Goal: Information Seeking & Learning: Learn about a topic

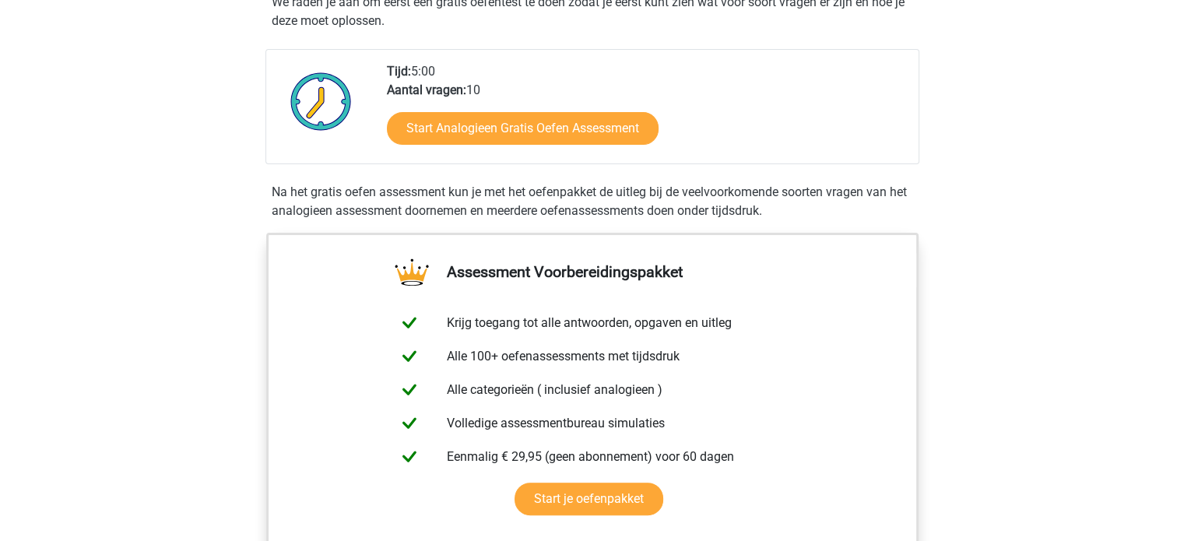
scroll to position [234, 0]
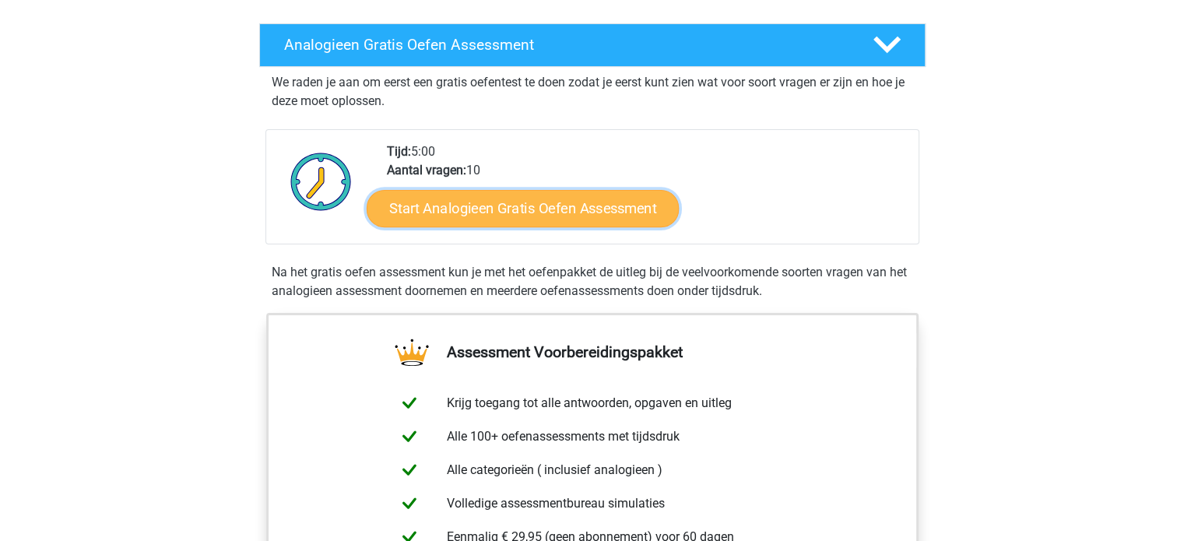
click at [588, 205] on link "Start Analogieen Gratis Oefen Assessment" at bounding box center [523, 207] width 312 height 37
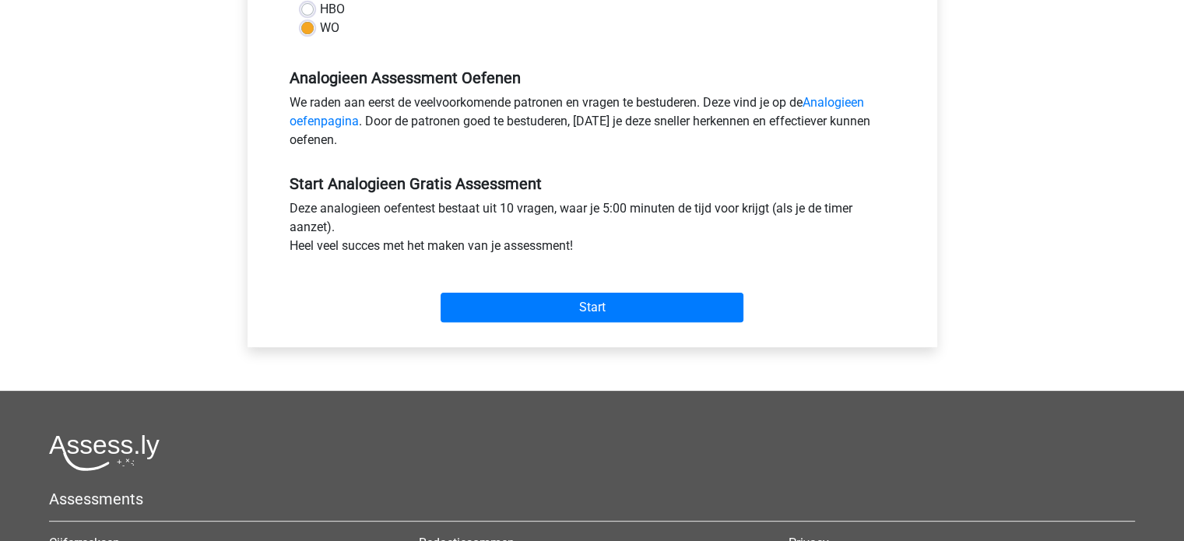
scroll to position [467, 0]
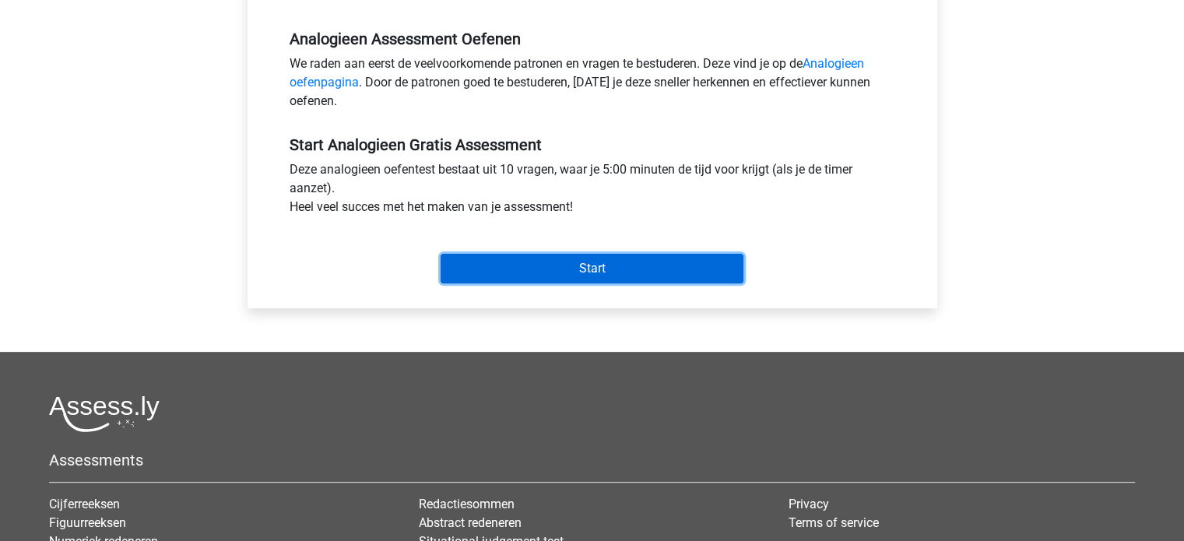
click at [600, 266] on input "Start" at bounding box center [592, 269] width 303 height 30
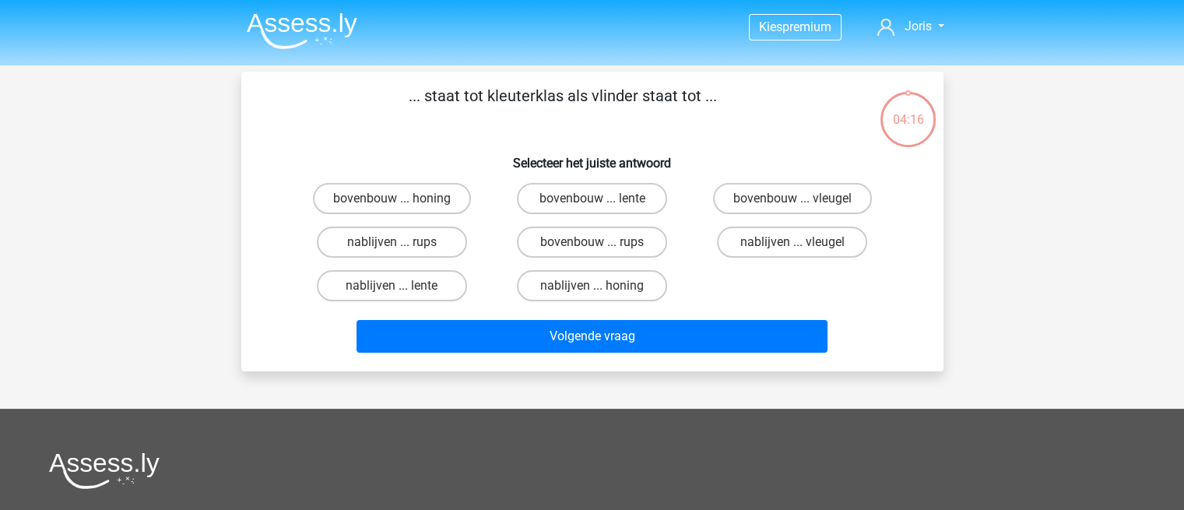
click at [599, 244] on input "bovenbouw ... rups" at bounding box center [597, 247] width 10 height 10
radio input "true"
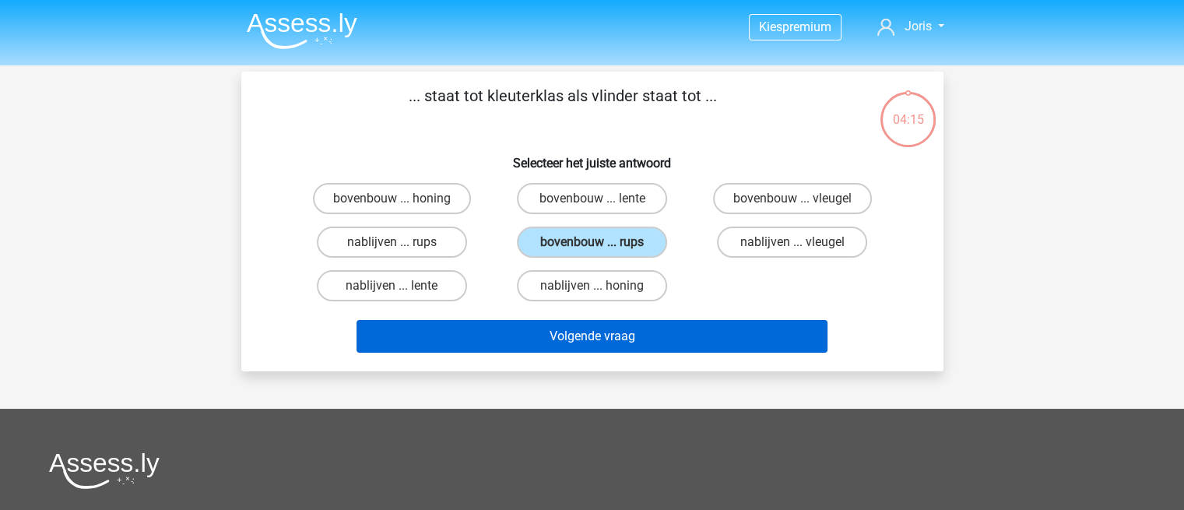
click at [697, 315] on div "Volgende vraag" at bounding box center [592, 332] width 652 height 51
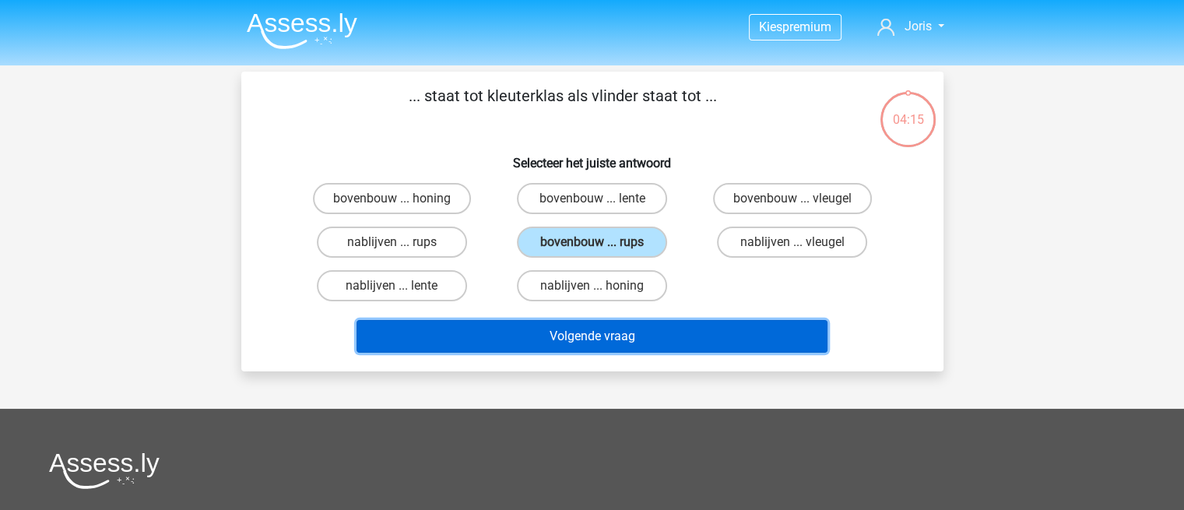
click at [695, 327] on button "Volgende vraag" at bounding box center [591, 336] width 471 height 33
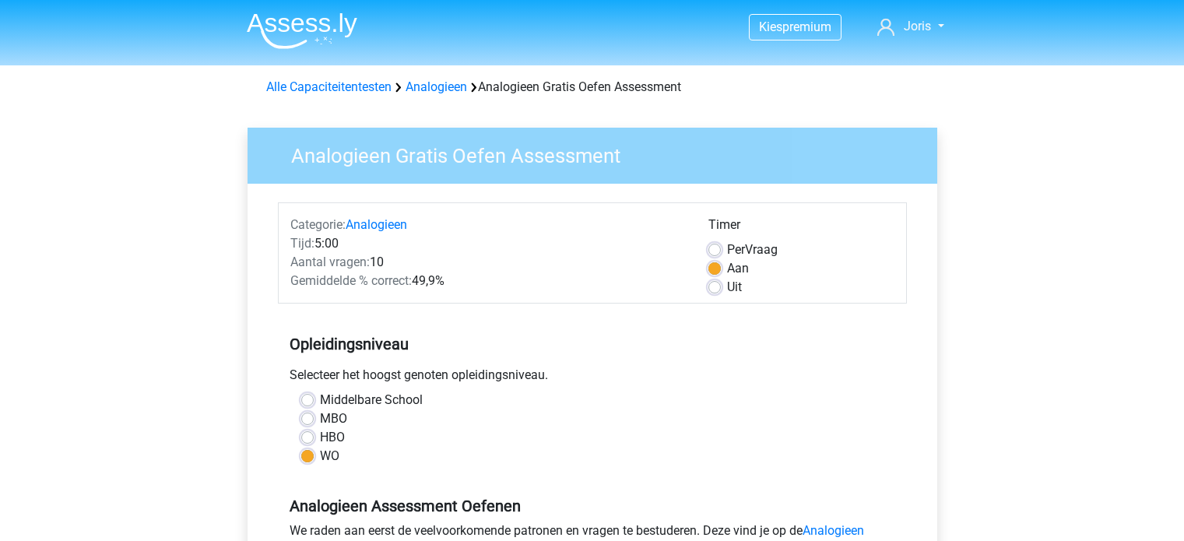
scroll to position [467, 0]
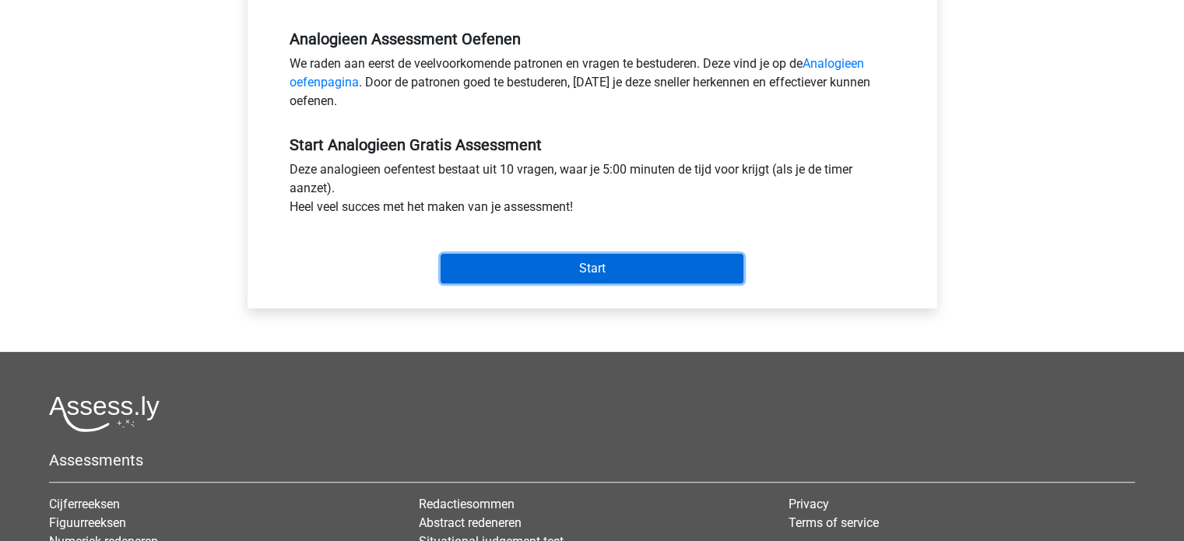
click at [661, 266] on input "Start" at bounding box center [592, 269] width 303 height 30
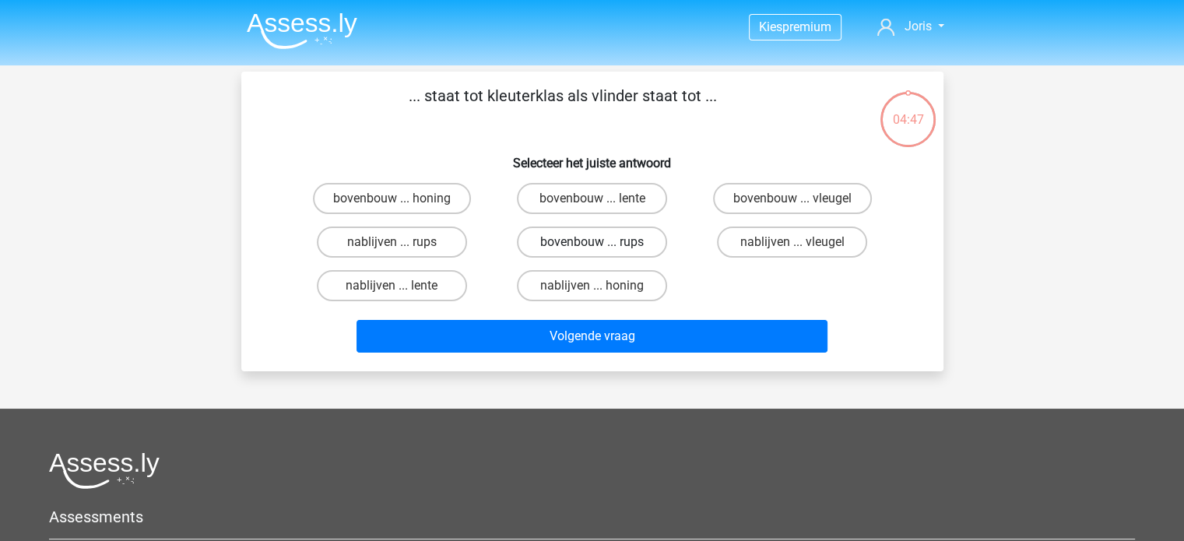
click at [620, 240] on label "bovenbouw ... rups" at bounding box center [592, 242] width 150 height 31
click at [602, 242] on input "bovenbouw ... rups" at bounding box center [597, 247] width 10 height 10
radio input "true"
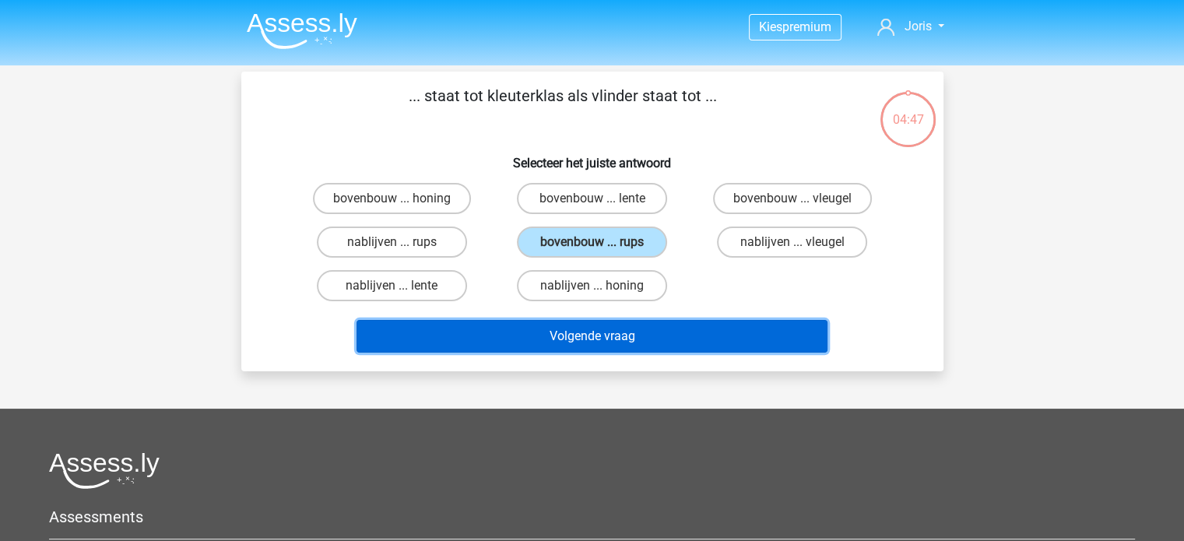
click at [738, 346] on button "Volgende vraag" at bounding box center [591, 336] width 471 height 33
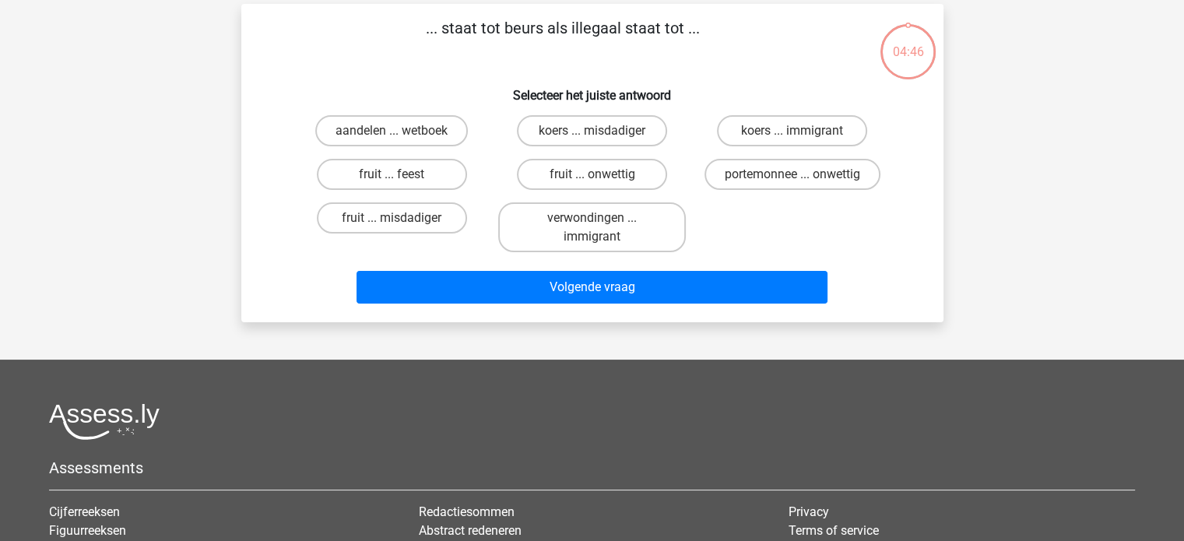
scroll to position [72, 0]
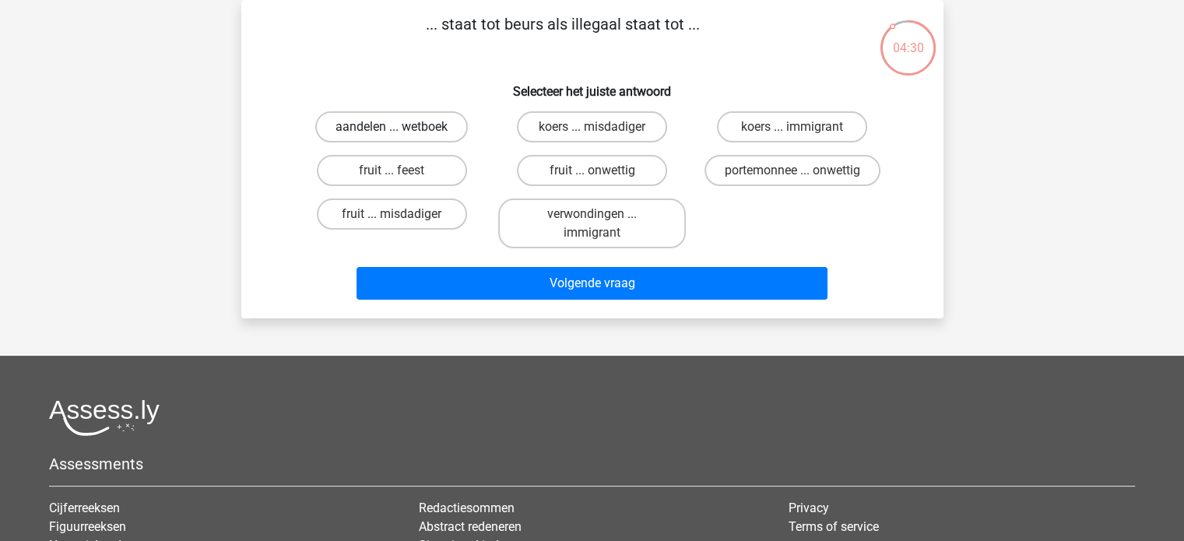
click at [401, 115] on label "aandelen ... wetboek" at bounding box center [391, 126] width 153 height 31
click at [401, 127] on input "aandelen ... wetboek" at bounding box center [397, 132] width 10 height 10
radio input "true"
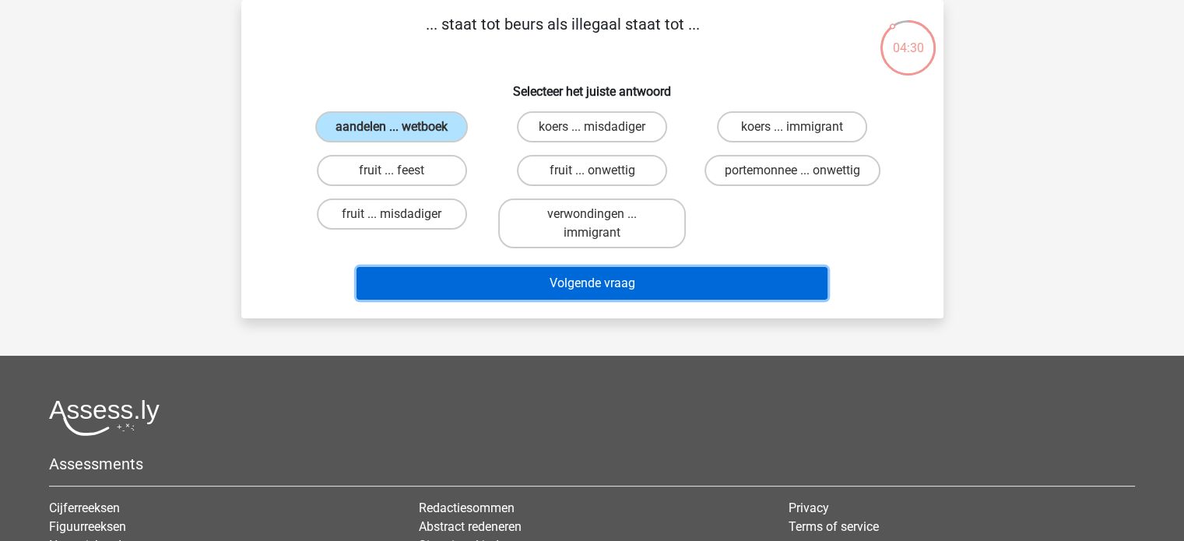
click at [634, 279] on button "Volgende vraag" at bounding box center [591, 283] width 471 height 33
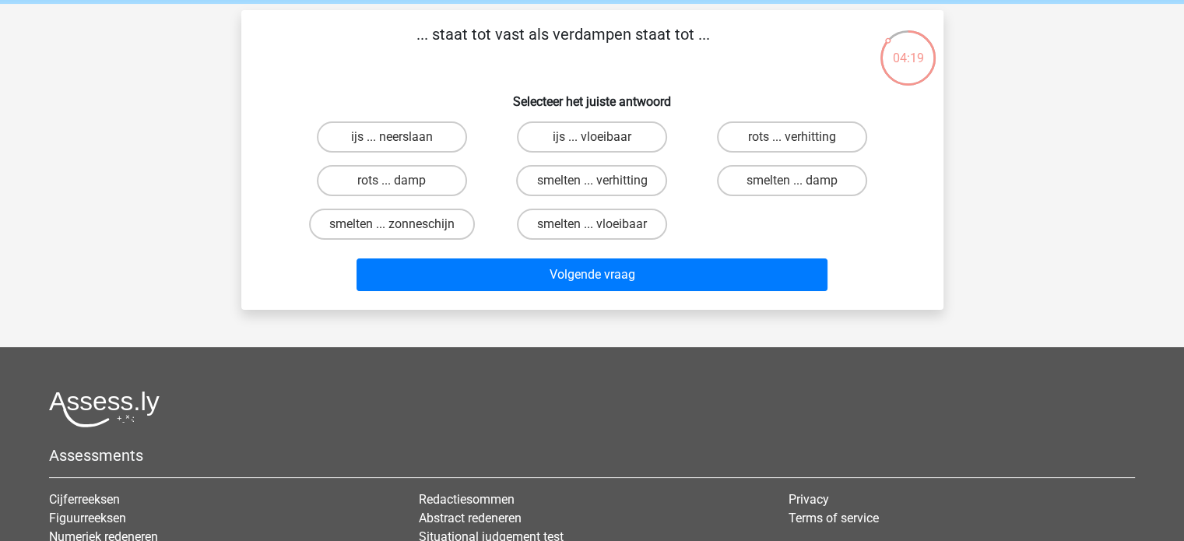
scroll to position [78, 0]
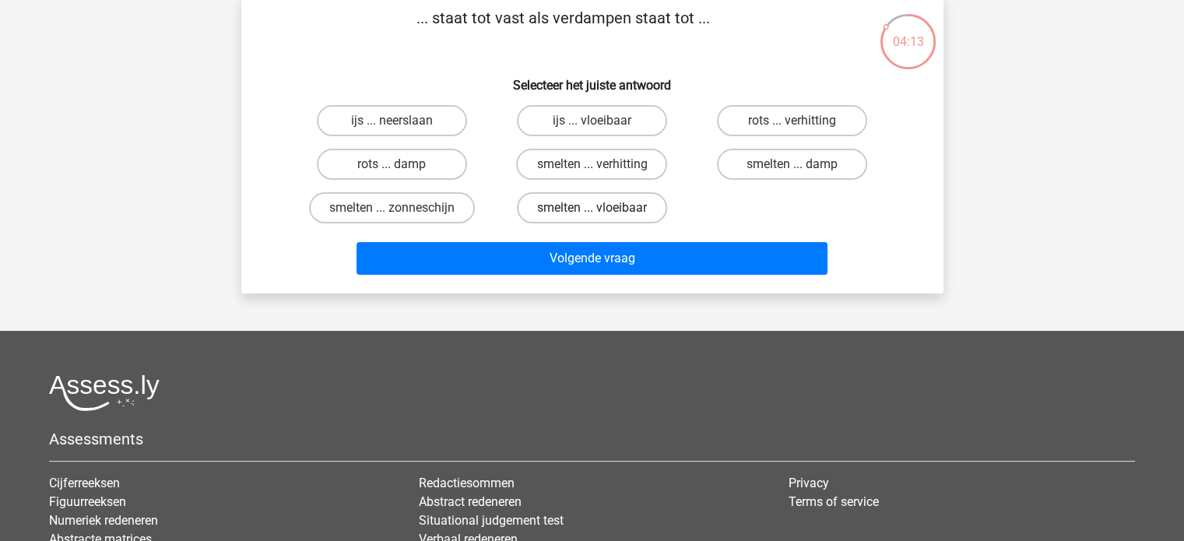
drag, startPoint x: 627, startPoint y: 211, endPoint x: 634, endPoint y: 220, distance: 11.2
click at [627, 211] on label "smelten ... vloeibaar" at bounding box center [592, 207] width 150 height 31
click at [602, 211] on input "smelten ... vloeibaar" at bounding box center [597, 213] width 10 height 10
radio input "true"
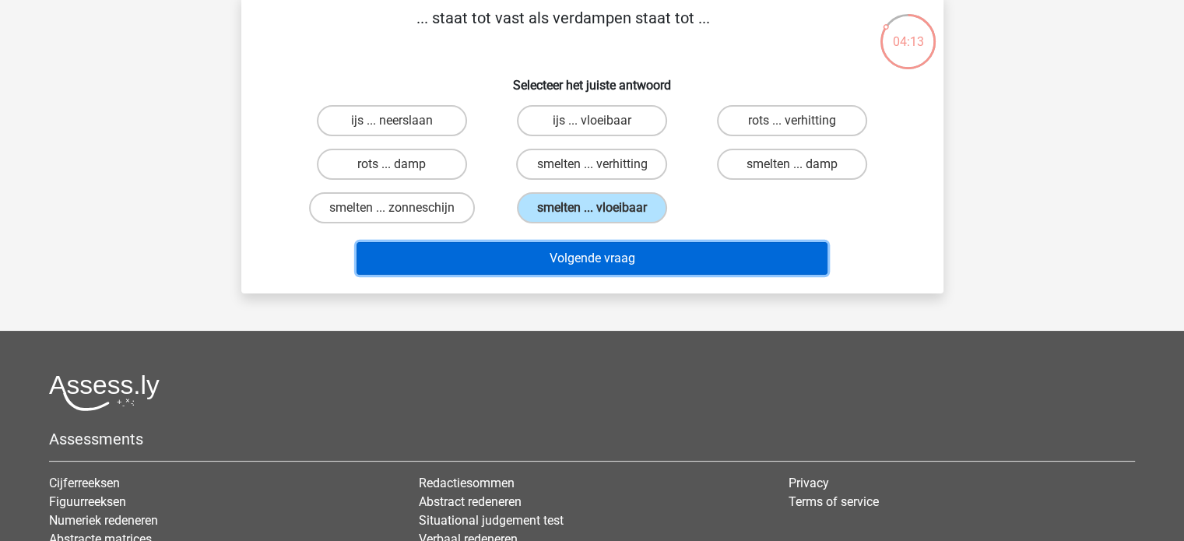
click at [691, 266] on button "Volgende vraag" at bounding box center [591, 258] width 471 height 33
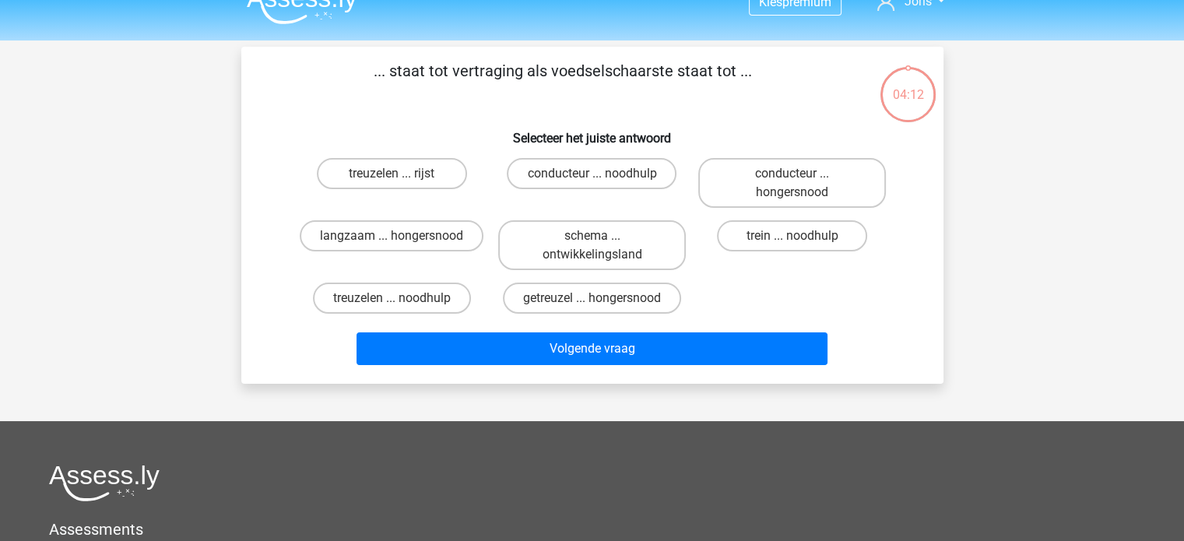
scroll to position [0, 0]
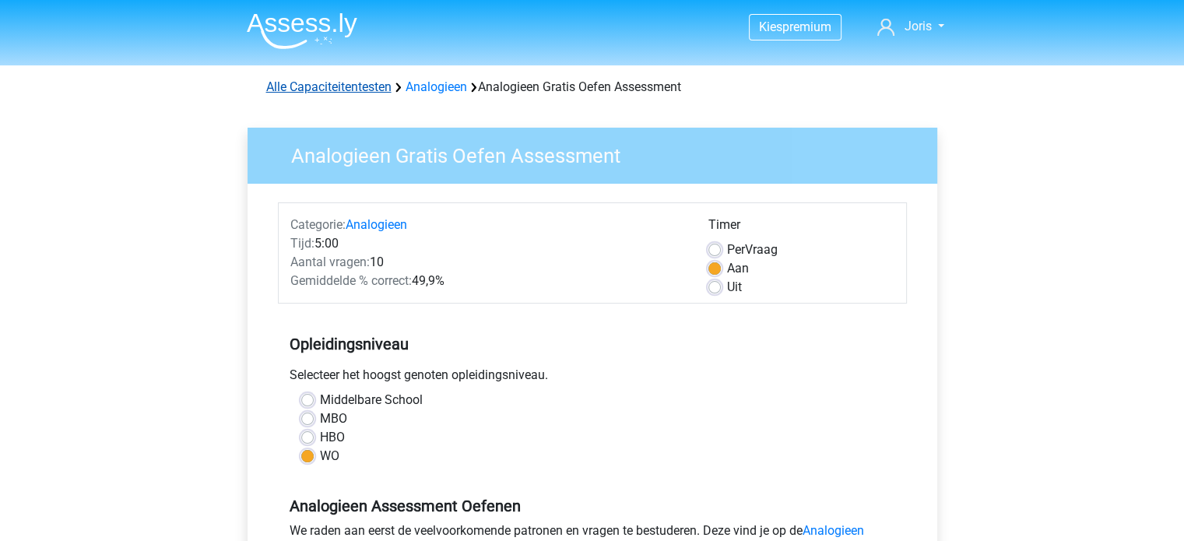
click at [360, 91] on link "Alle Capaciteitentesten" at bounding box center [328, 86] width 125 height 15
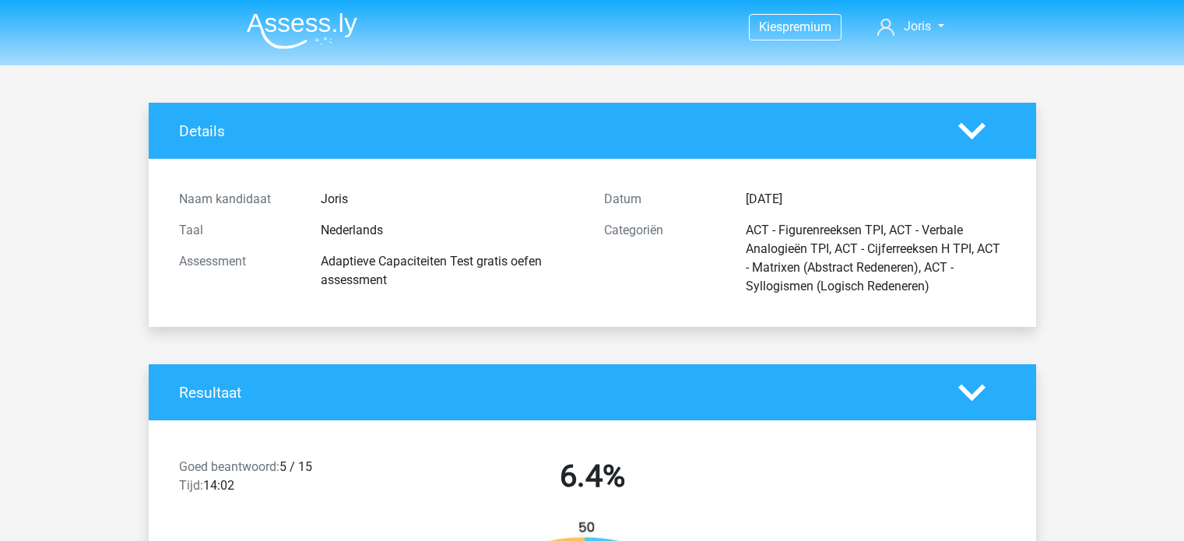
scroll to position [1323, 0]
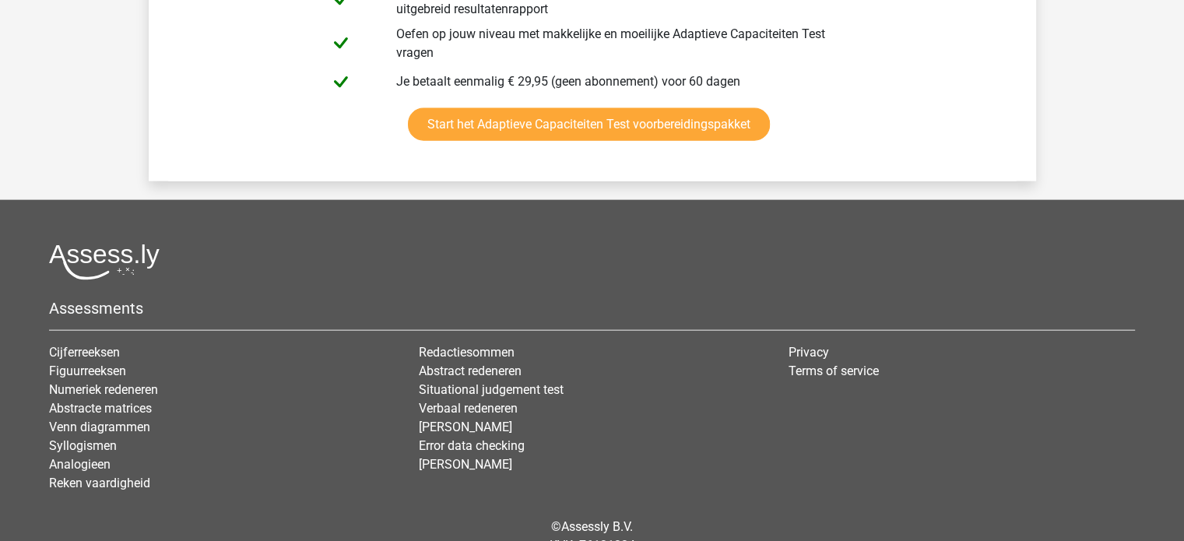
scroll to position [3580, 0]
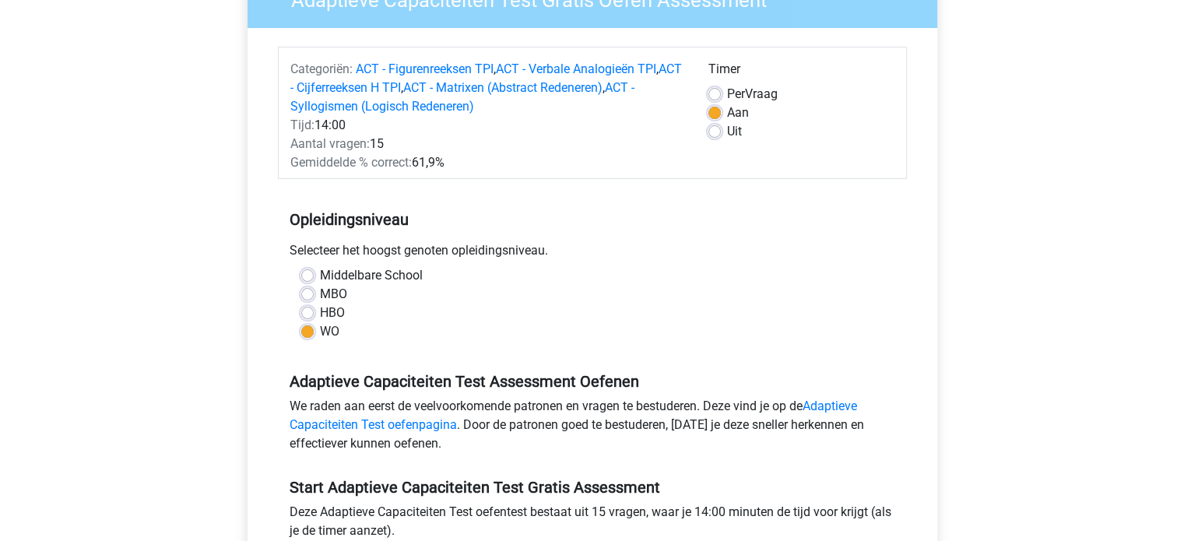
scroll to position [311, 0]
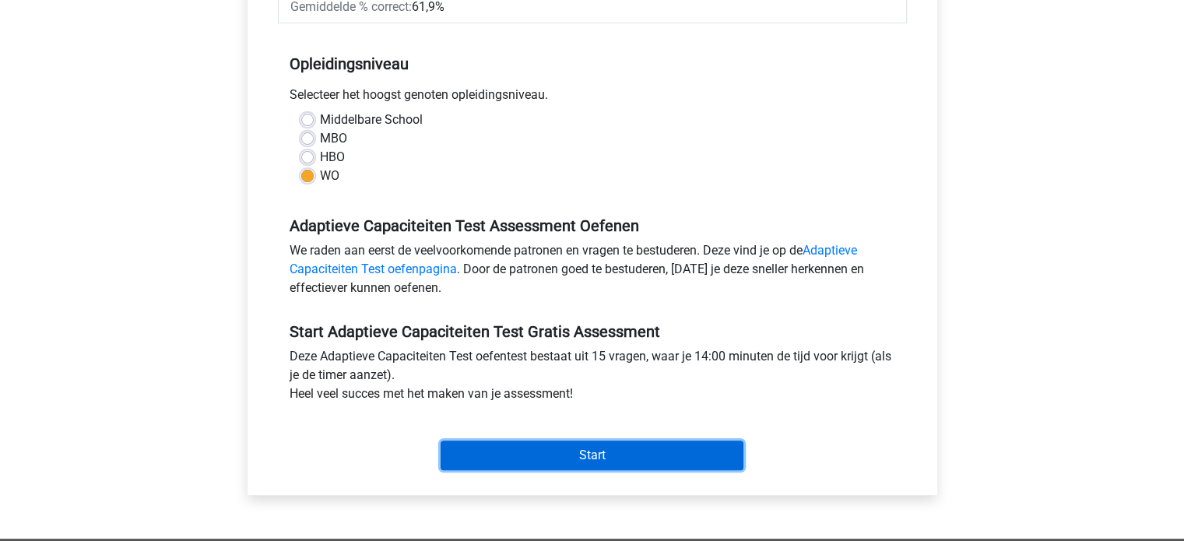
click at [629, 450] on input "Start" at bounding box center [592, 456] width 303 height 30
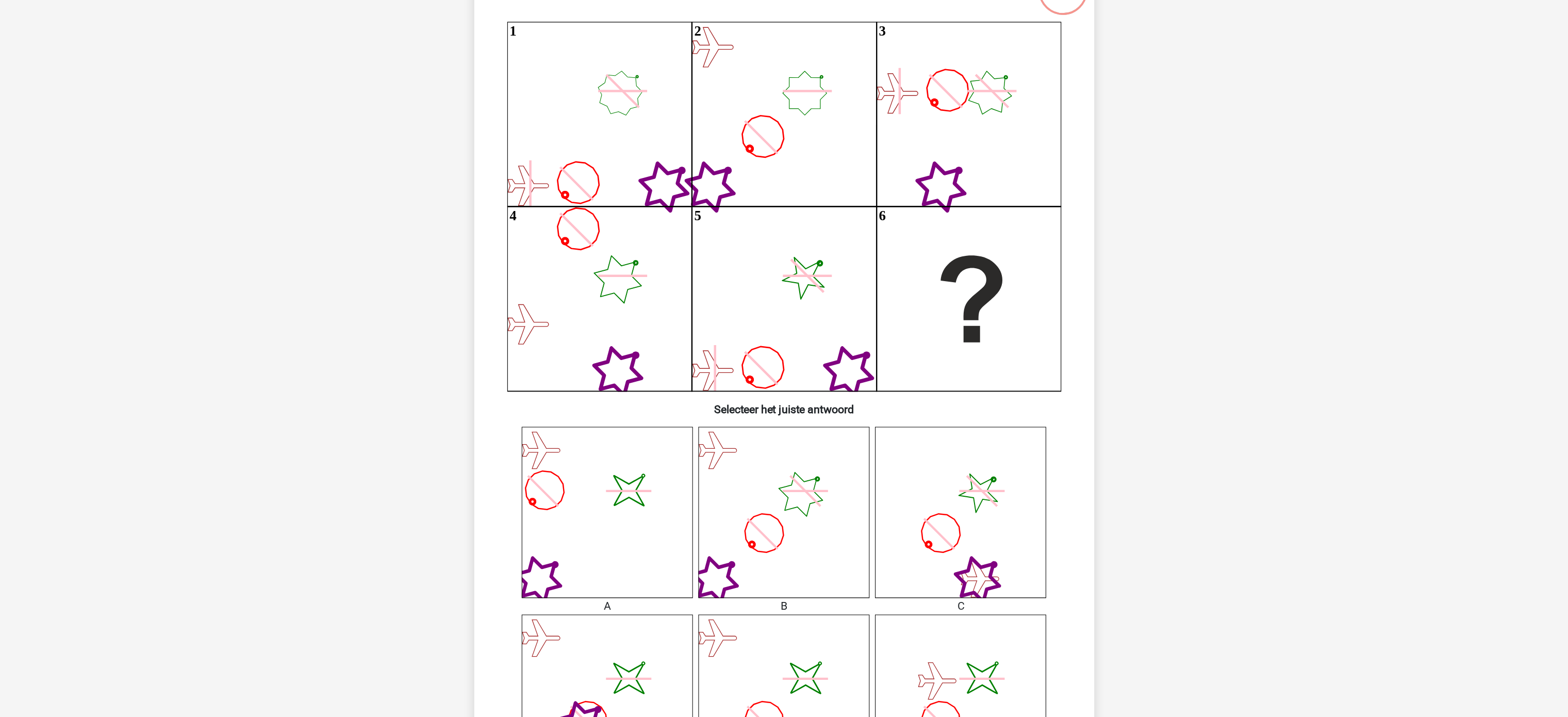
scroll to position [103, 0]
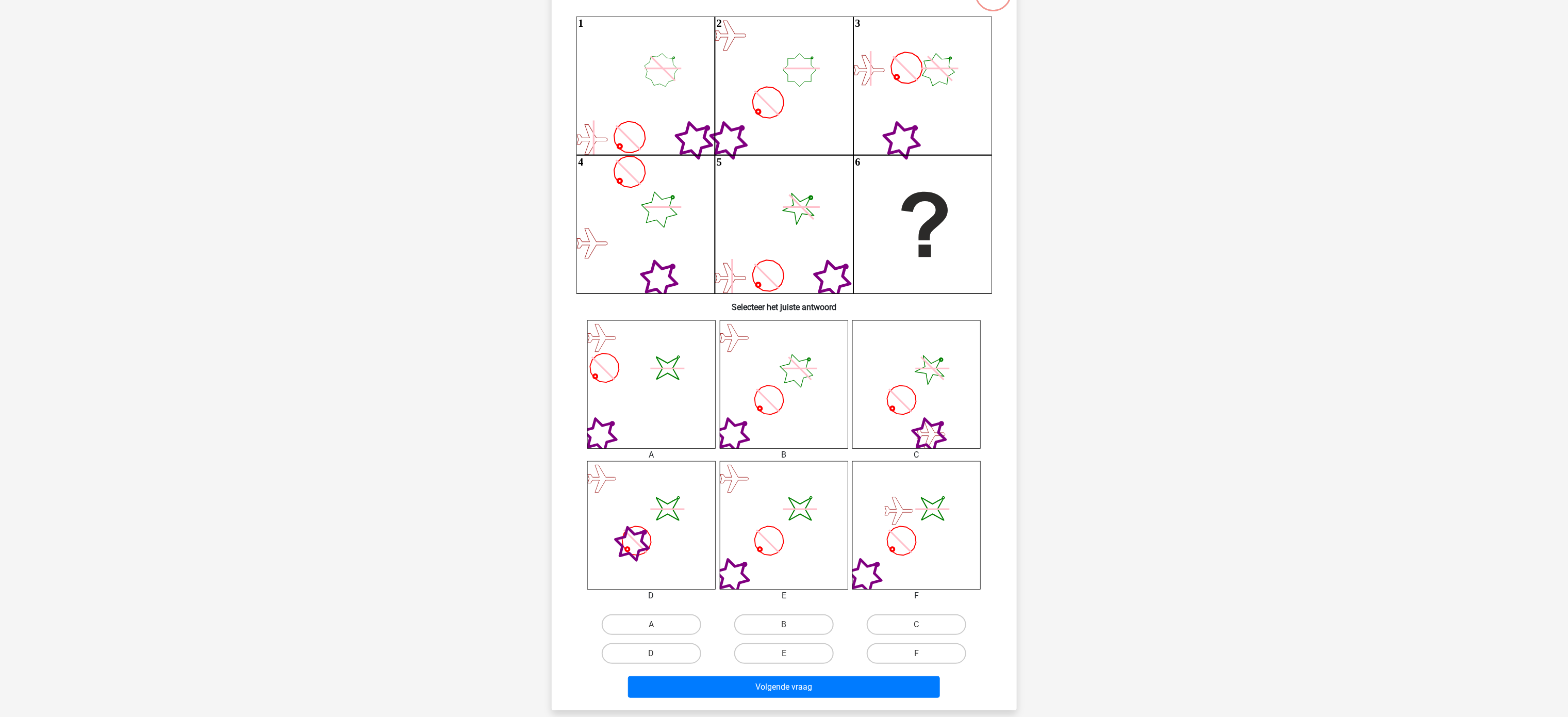
drag, startPoint x: 386, startPoint y: 123, endPoint x: 1039, endPoint y: 301, distance: 676.8
click at [784, 301] on div "Kies premium Joris jorismenkveld@gmail.com" at bounding box center [784, 452] width 1568 height 1111
click at [784, 358] on icon at bounding box center [917, 384] width 129 height 129
click at [784, 358] on label "C" at bounding box center [916, 624] width 99 height 21
click at [784, 358] on input "C" at bounding box center [920, 628] width 7 height 7
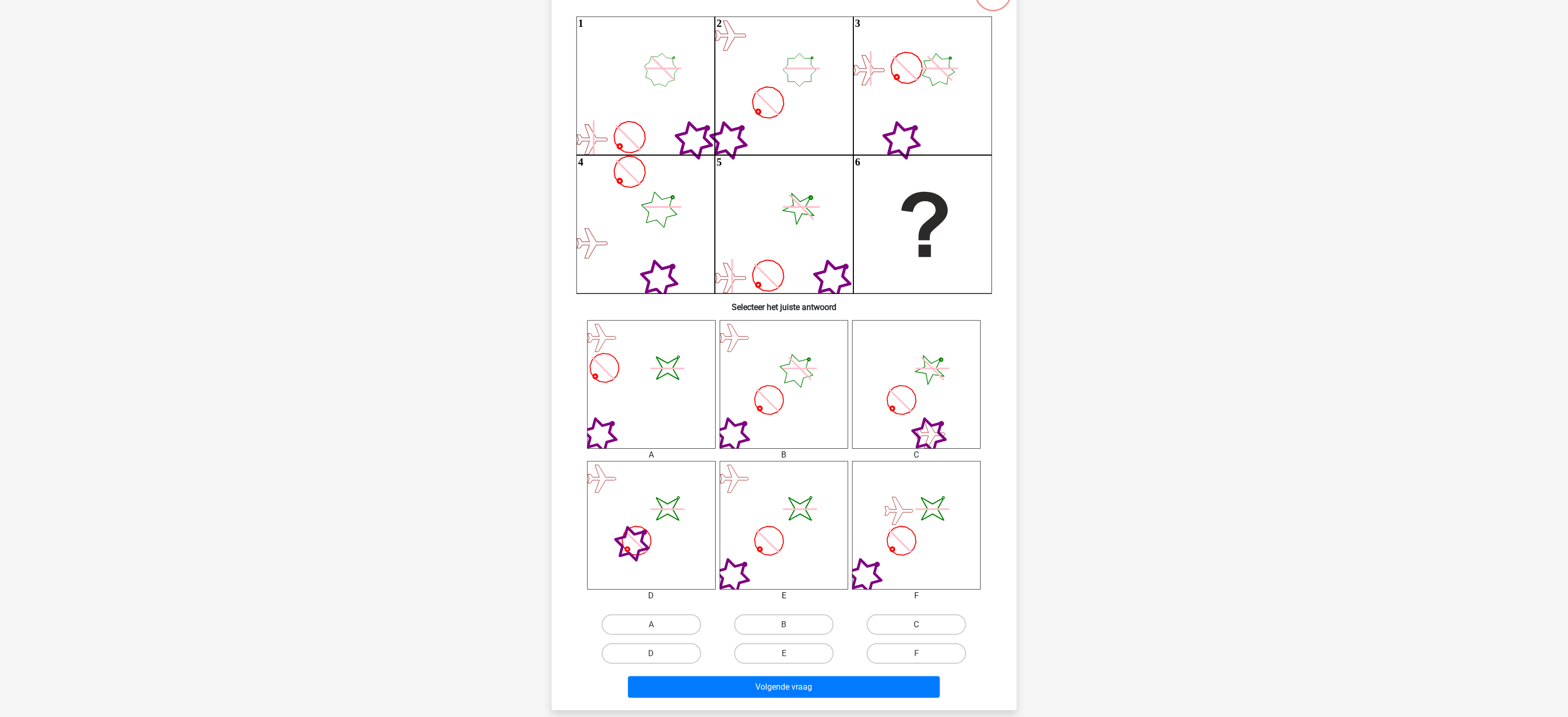
radio input "true"
click at [784, 358] on button "Volgende vraag" at bounding box center [784, 687] width 312 height 22
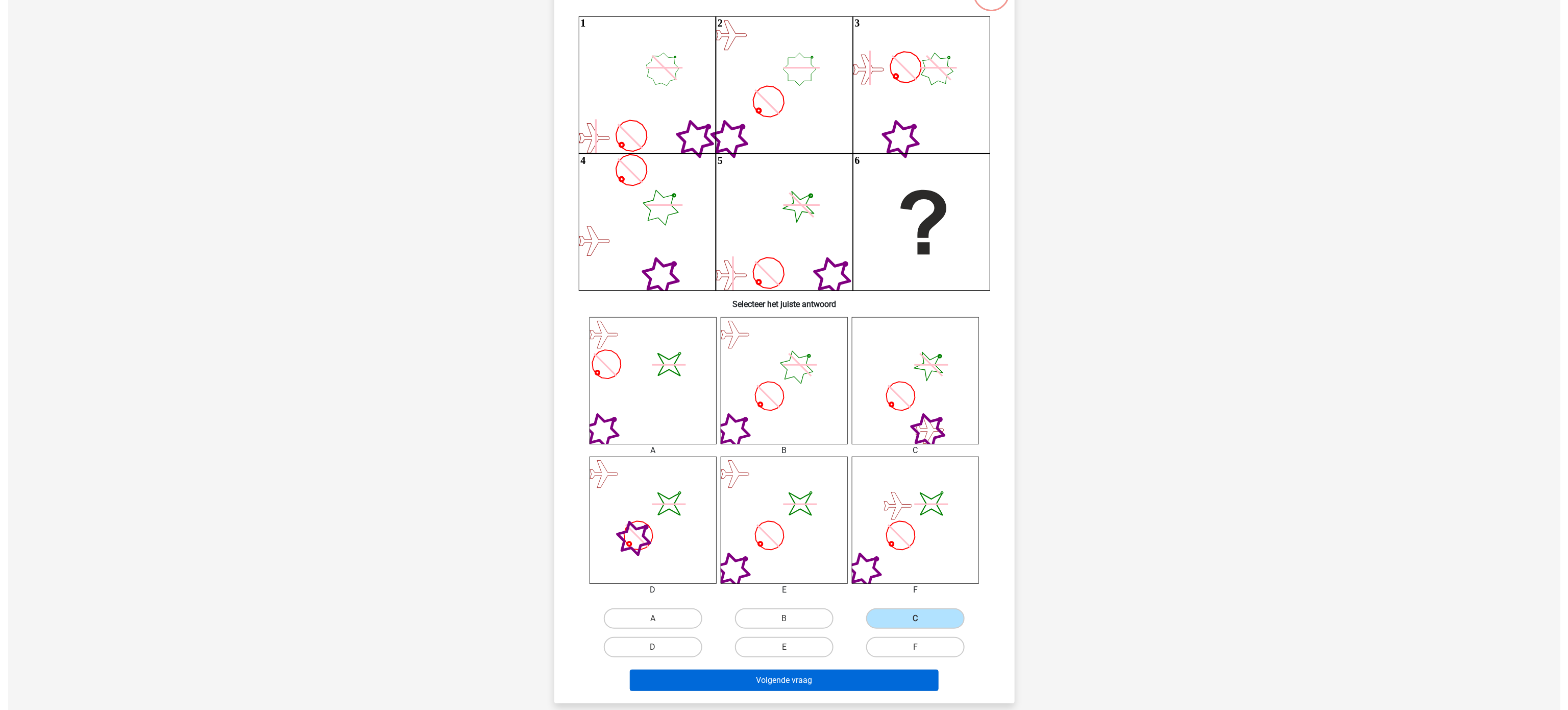
scroll to position [0, 0]
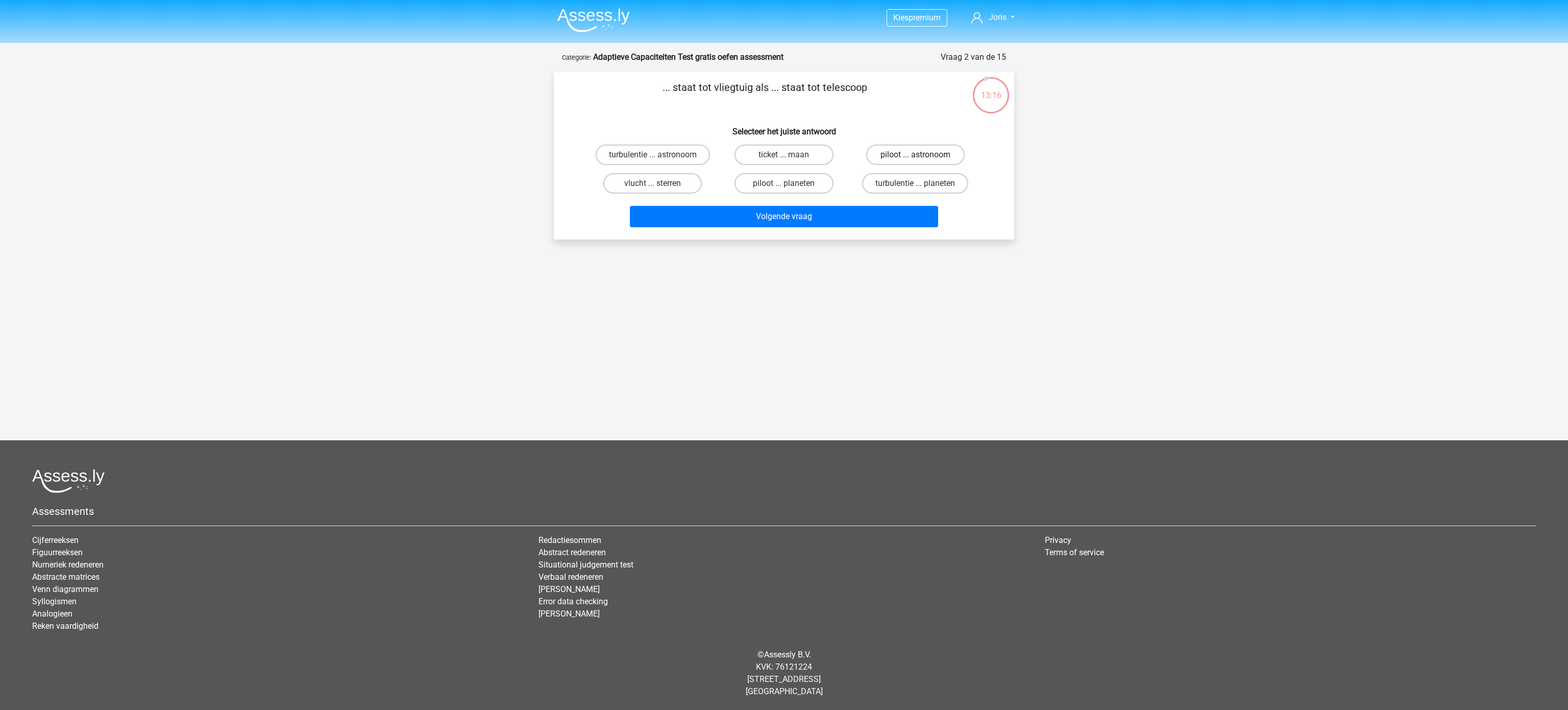
click at [776, 156] on label "piloot ... astronoom" at bounding box center [915, 154] width 98 height 20
click at [776, 156] on input "piloot ... astronoom" at bounding box center [919, 158] width 7 height 7
radio input "true"
click at [776, 215] on button "Volgende vraag" at bounding box center [784, 217] width 309 height 22
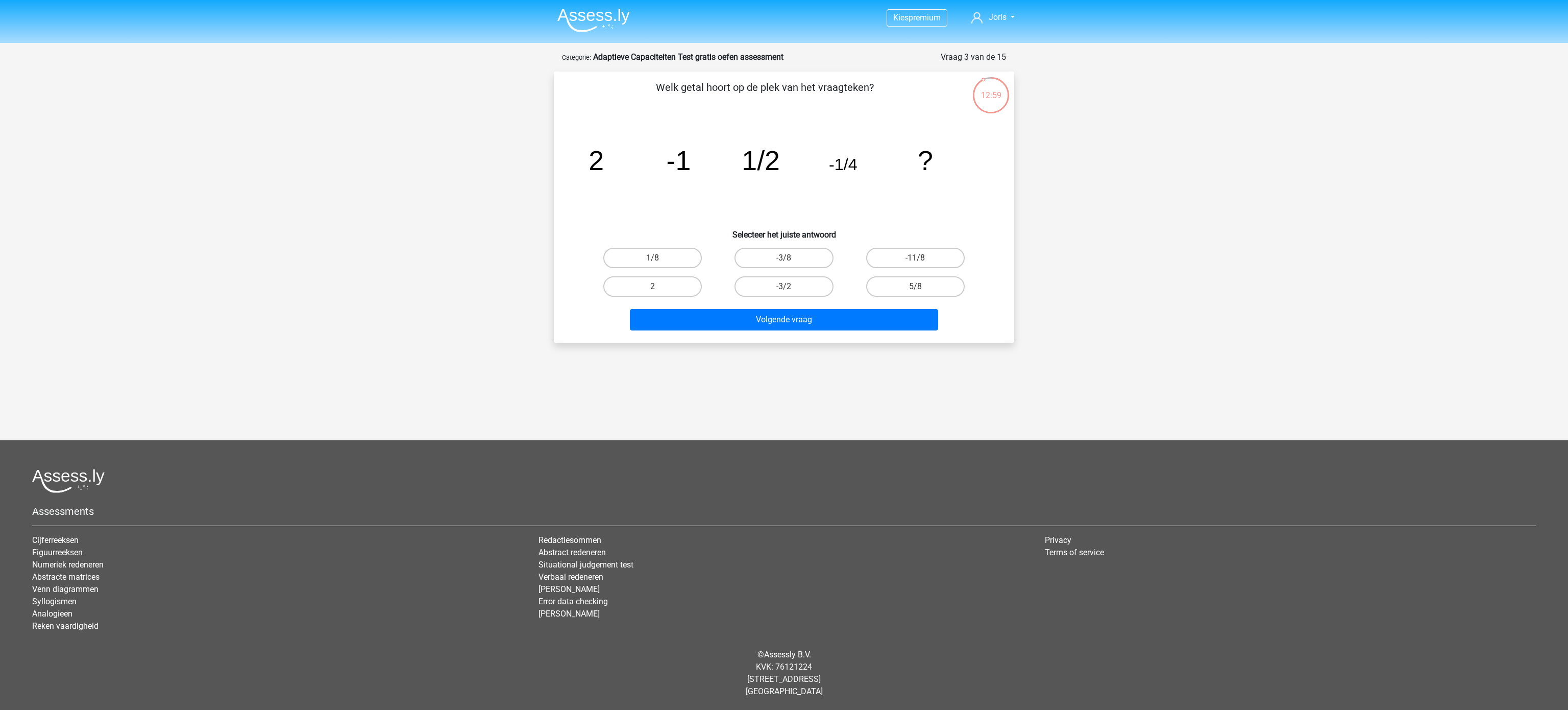
drag, startPoint x: 637, startPoint y: 249, endPoint x: 676, endPoint y: 270, distance: 44.3
click at [637, 249] on label "1/8" at bounding box center [653, 258] width 98 height 20
click at [653, 258] on input "1/8" at bounding box center [656, 261] width 7 height 7
radio input "true"
click at [776, 318] on button "Volgende vraag" at bounding box center [784, 320] width 309 height 22
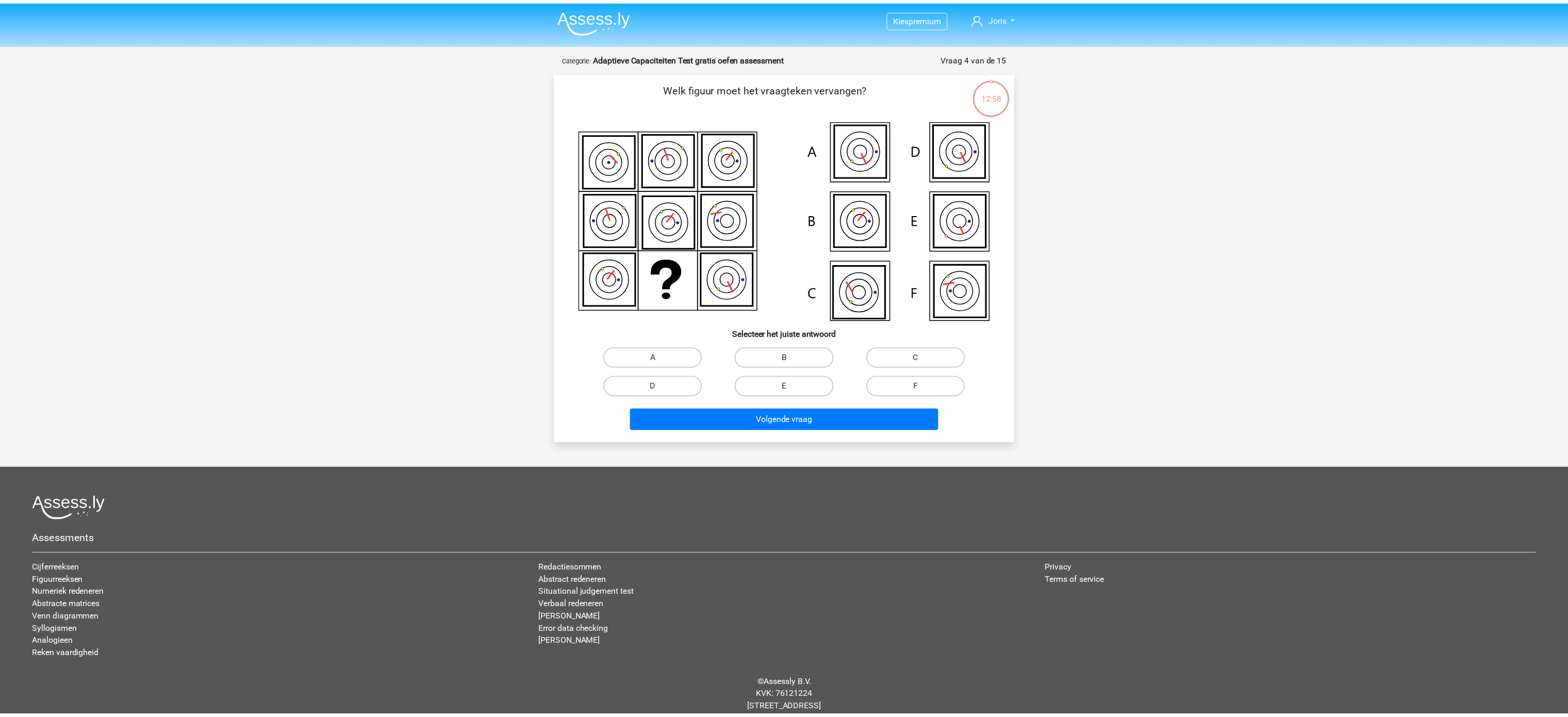
scroll to position [23, 0]
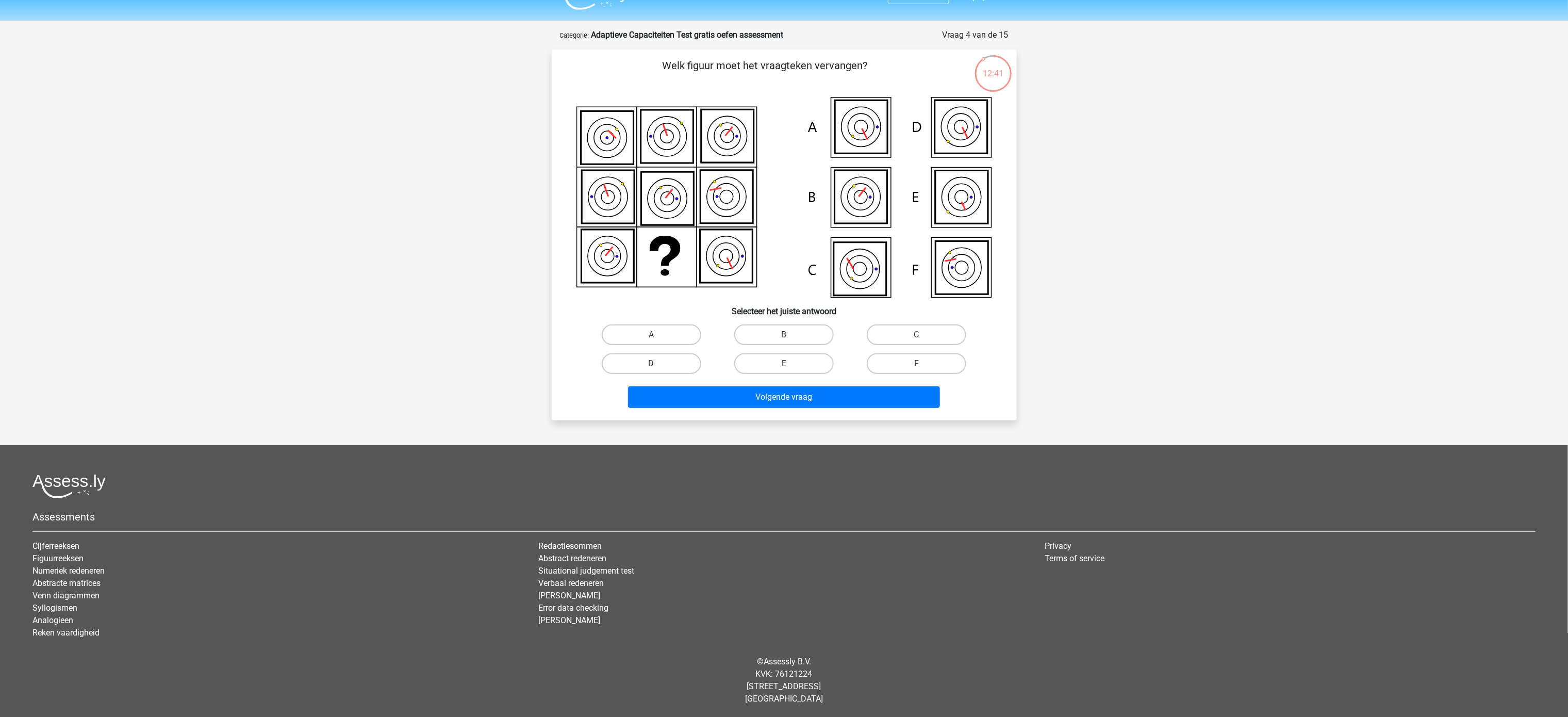
click at [784, 358] on label "E" at bounding box center [784, 363] width 99 height 21
click at [784, 358] on input "E" at bounding box center [787, 367] width 7 height 7
radio input "true"
click at [784, 358] on button "Volgende vraag" at bounding box center [784, 397] width 312 height 22
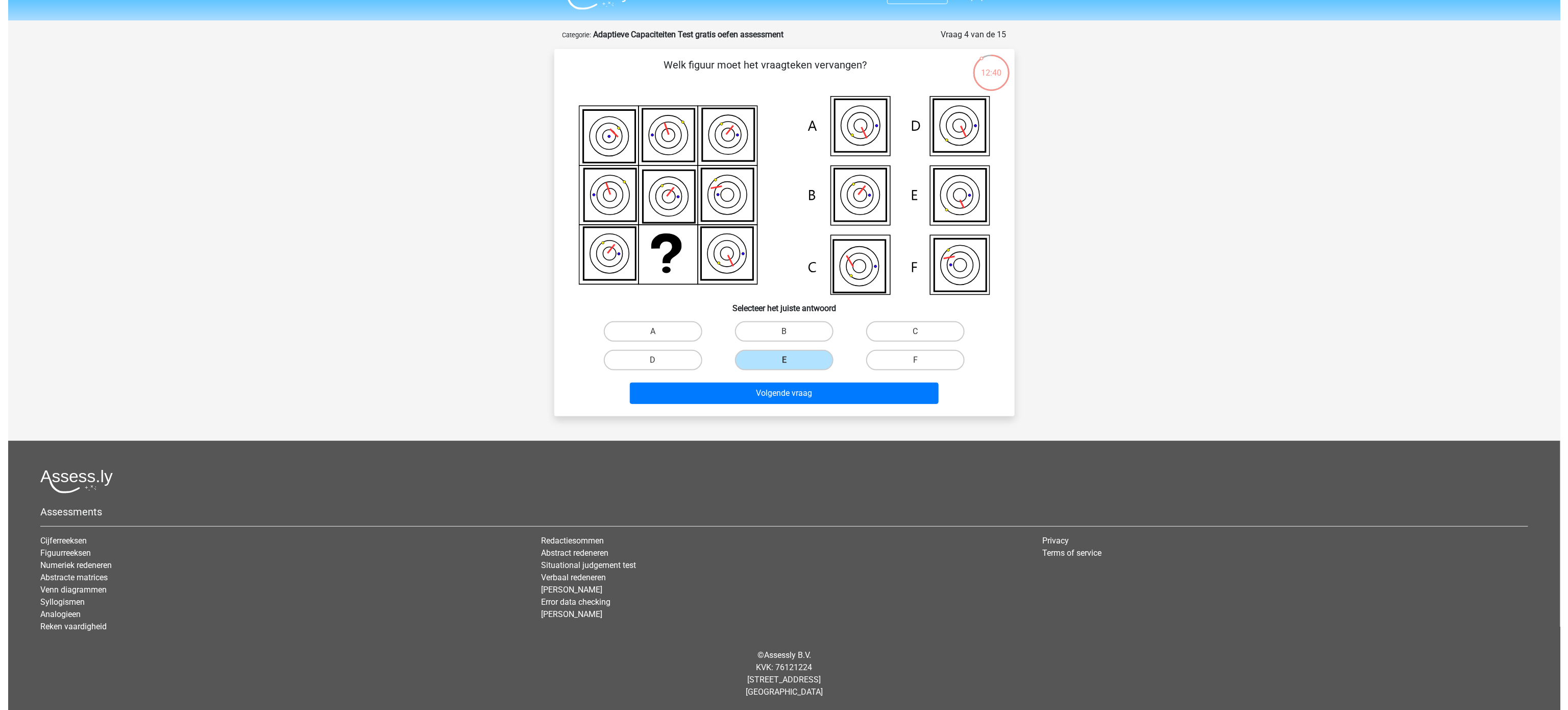
scroll to position [0, 0]
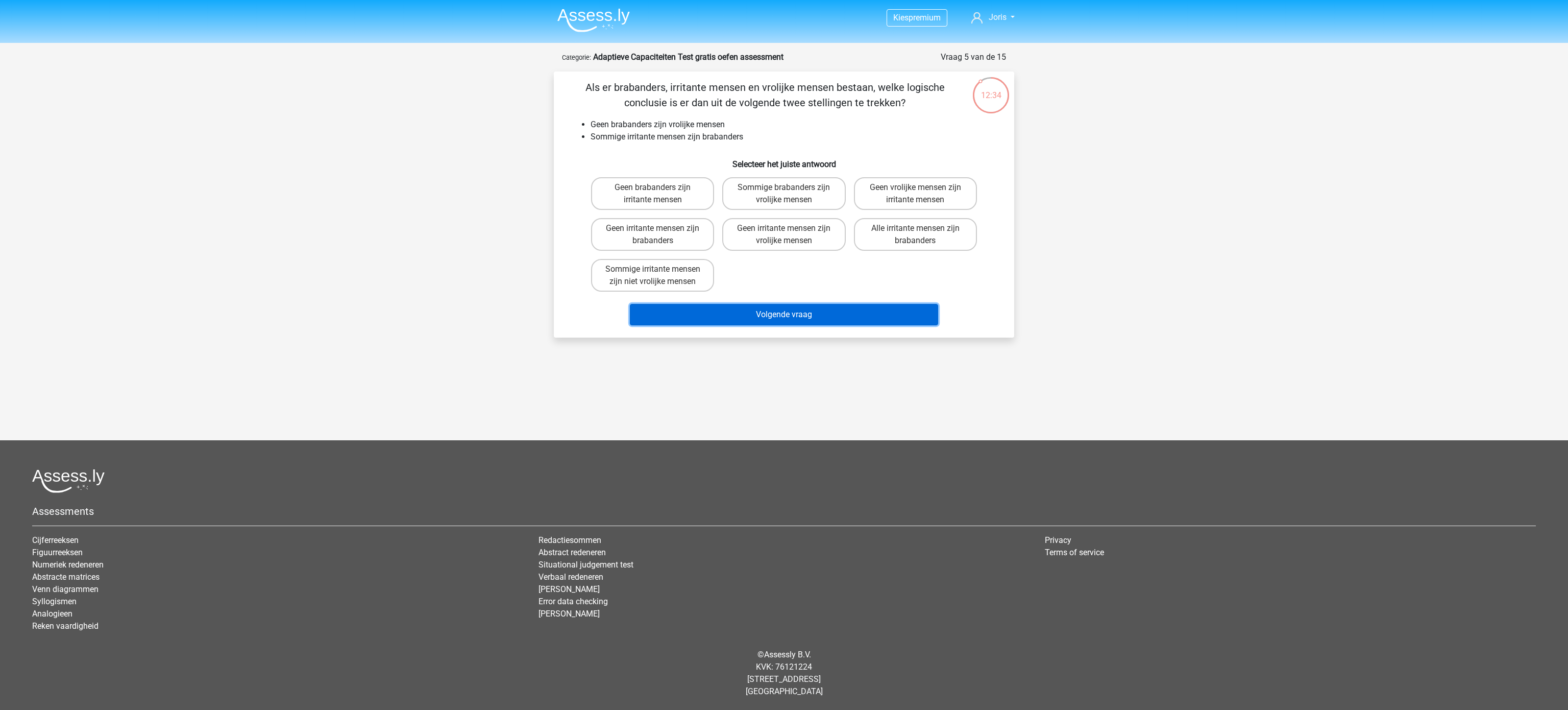
click at [776, 304] on button "Volgende vraag" at bounding box center [784, 314] width 309 height 22
click at [680, 278] on label "Sommige irritante mensen zijn niet vrolijke mensen" at bounding box center [653, 276] width 123 height 33
click at [660, 276] on input "Sommige irritante mensen zijn niet vrolijke mensen" at bounding box center [656, 272] width 7 height 7
radio input "true"
click at [759, 321] on button "Volgende vraag" at bounding box center [784, 314] width 309 height 22
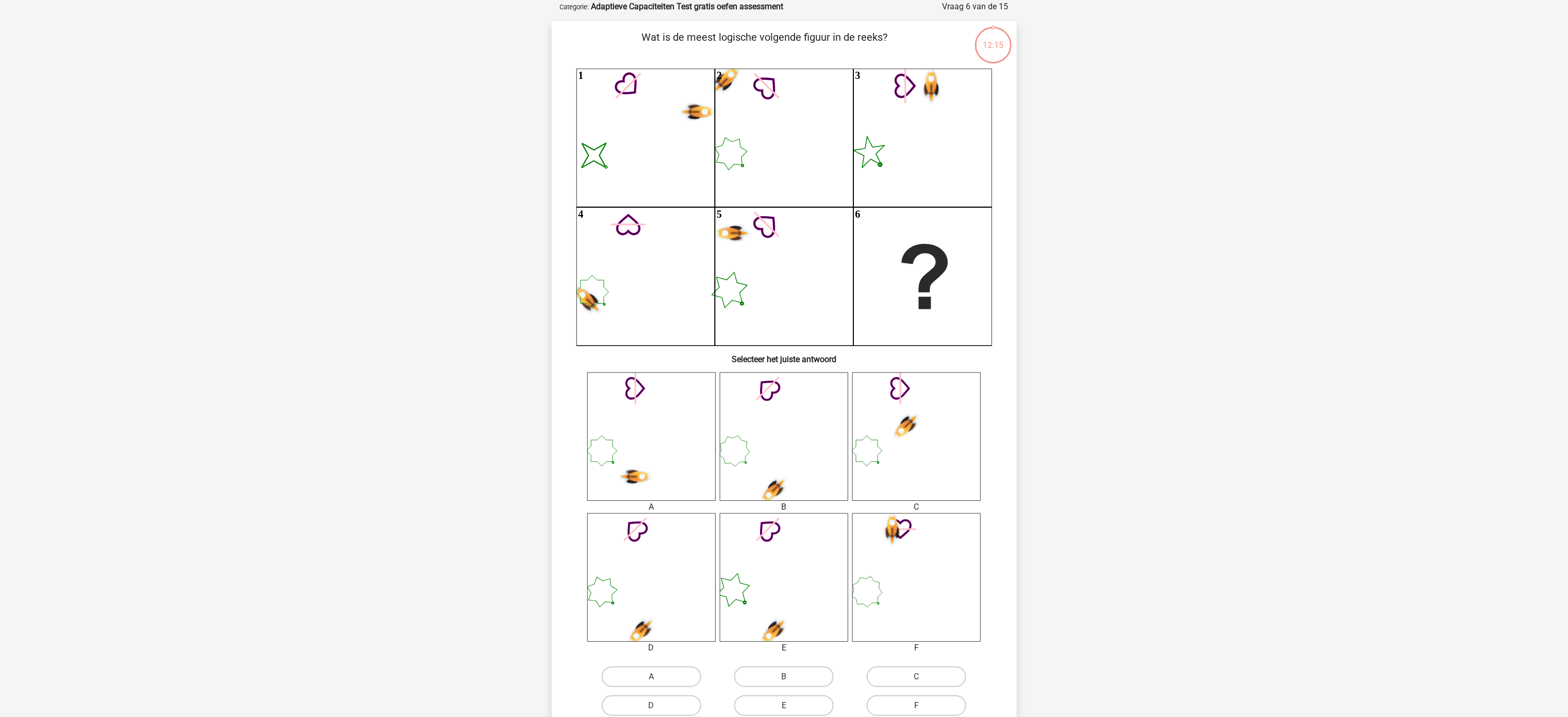
scroll to position [52, 0]
click at [673, 358] on label "A" at bounding box center [651, 676] width 99 height 21
click at [658, 358] on input "A" at bounding box center [654, 679] width 7 height 7
radio input "true"
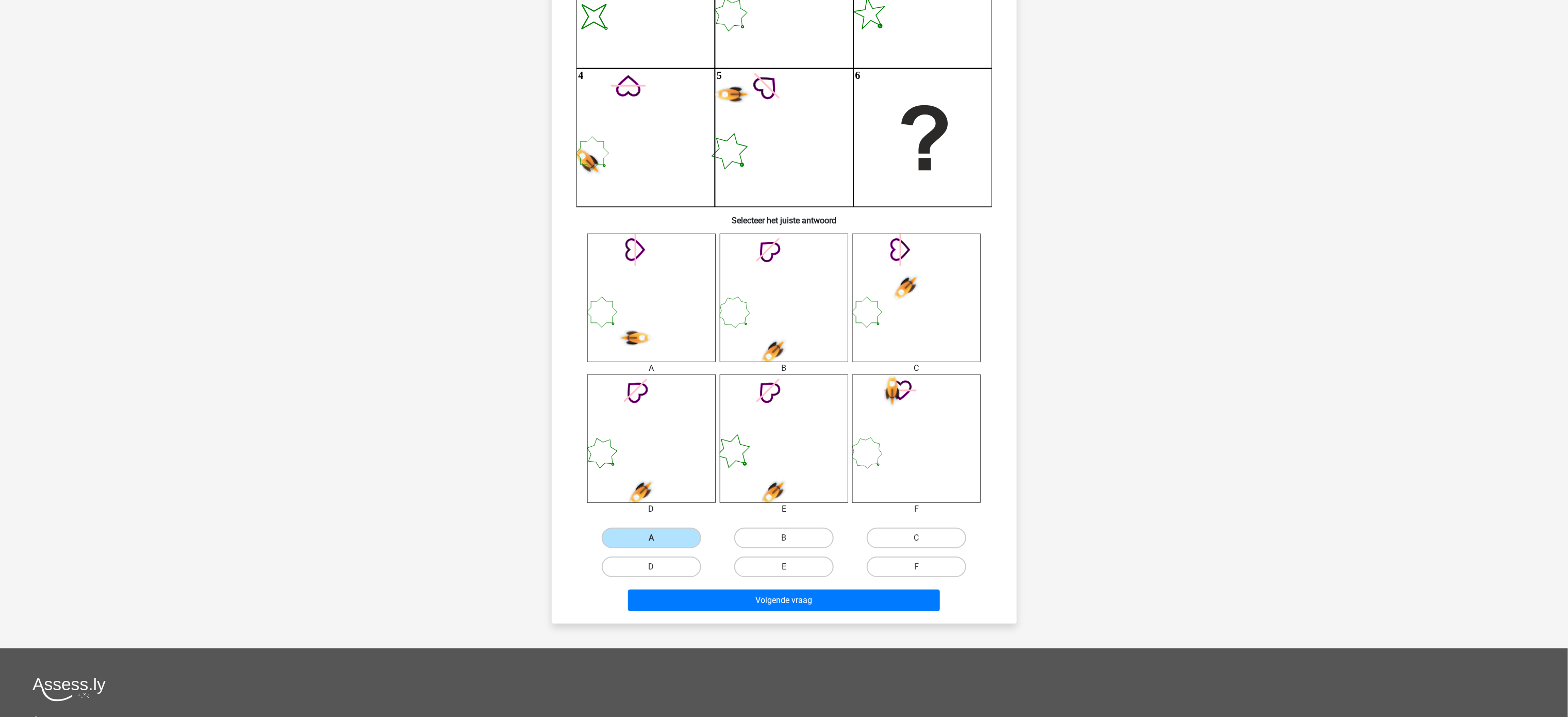
scroll to position [361, 0]
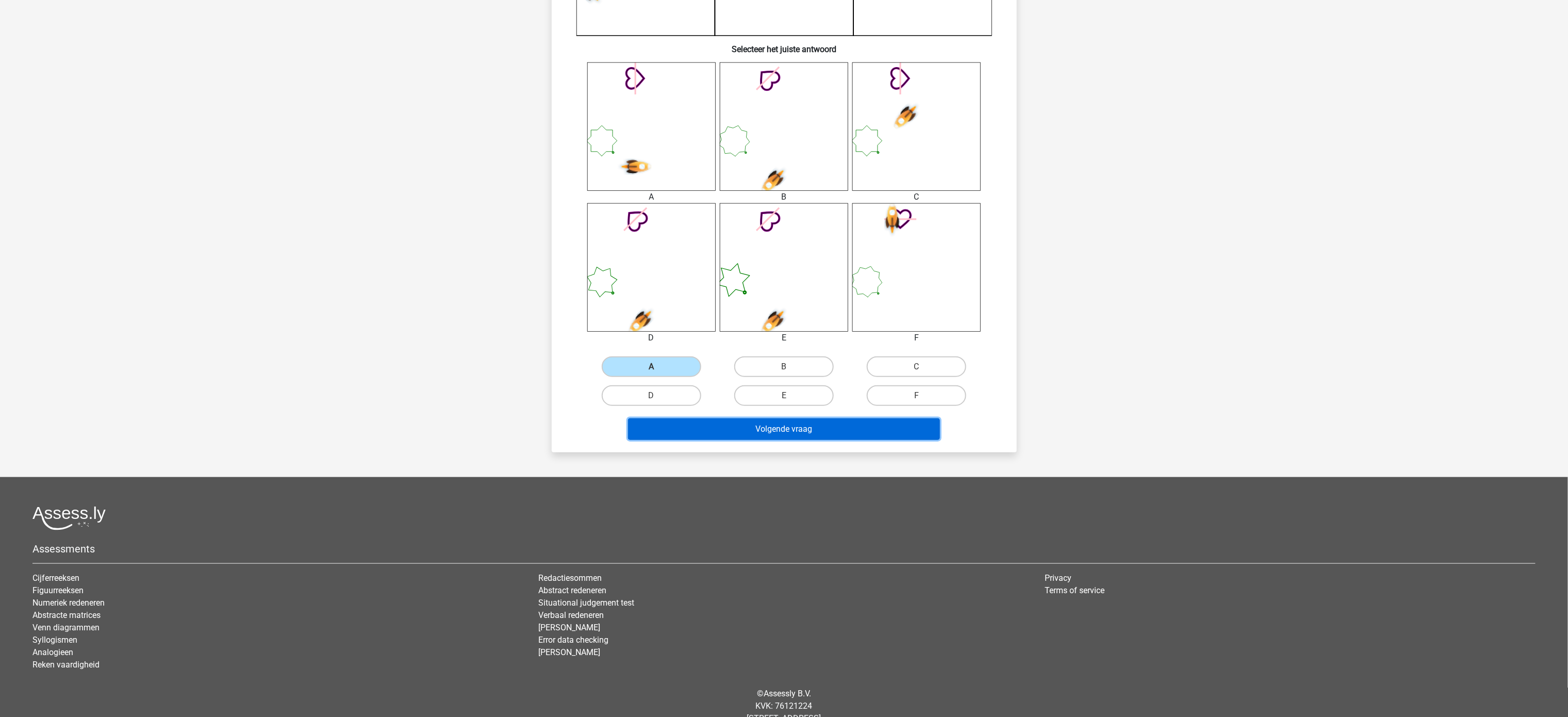
click at [784, 358] on button "Volgende vraag" at bounding box center [784, 429] width 312 height 22
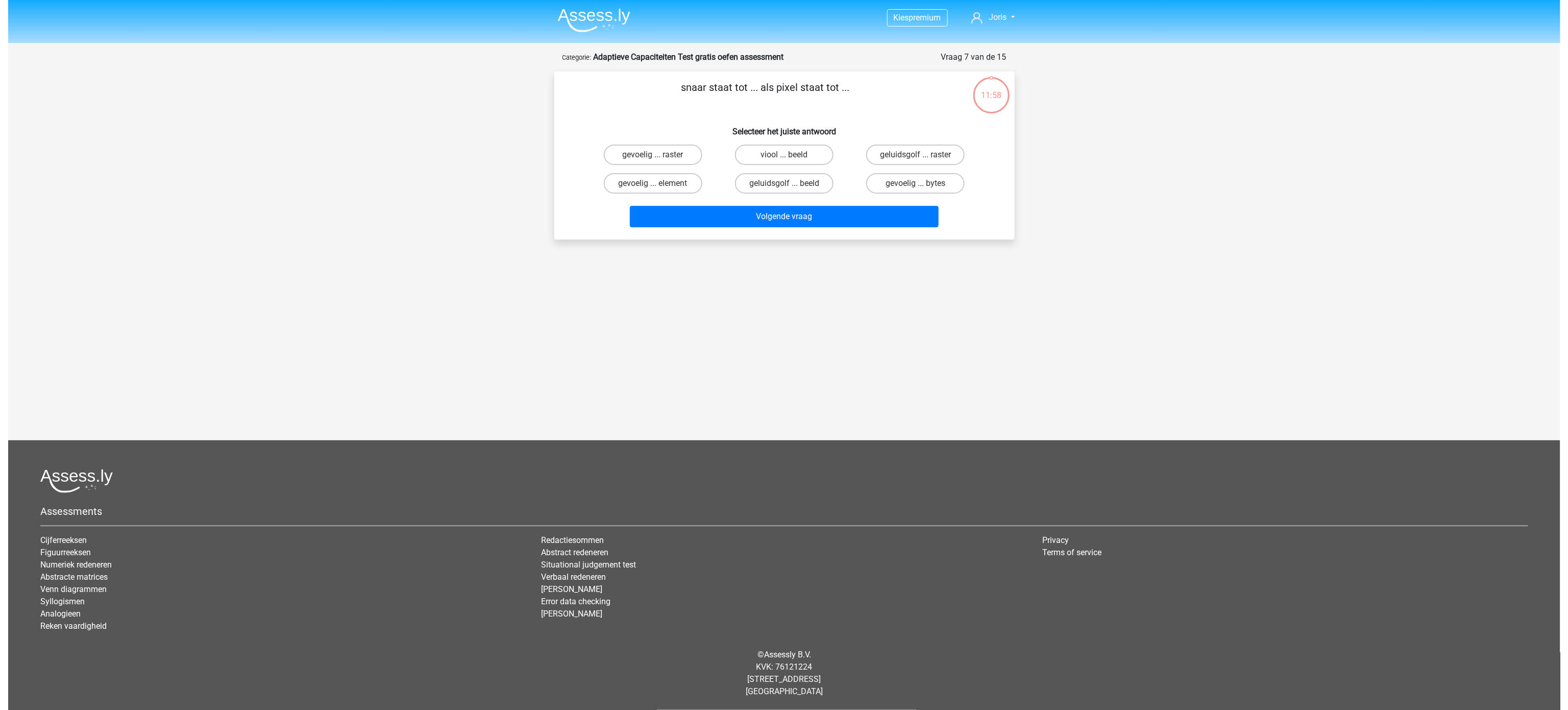
scroll to position [0, 0]
click at [776, 150] on label "viool ... beeld" at bounding box center [784, 154] width 98 height 20
click at [776, 155] on input "viool ... beeld" at bounding box center [788, 158] width 7 height 7
radio input "true"
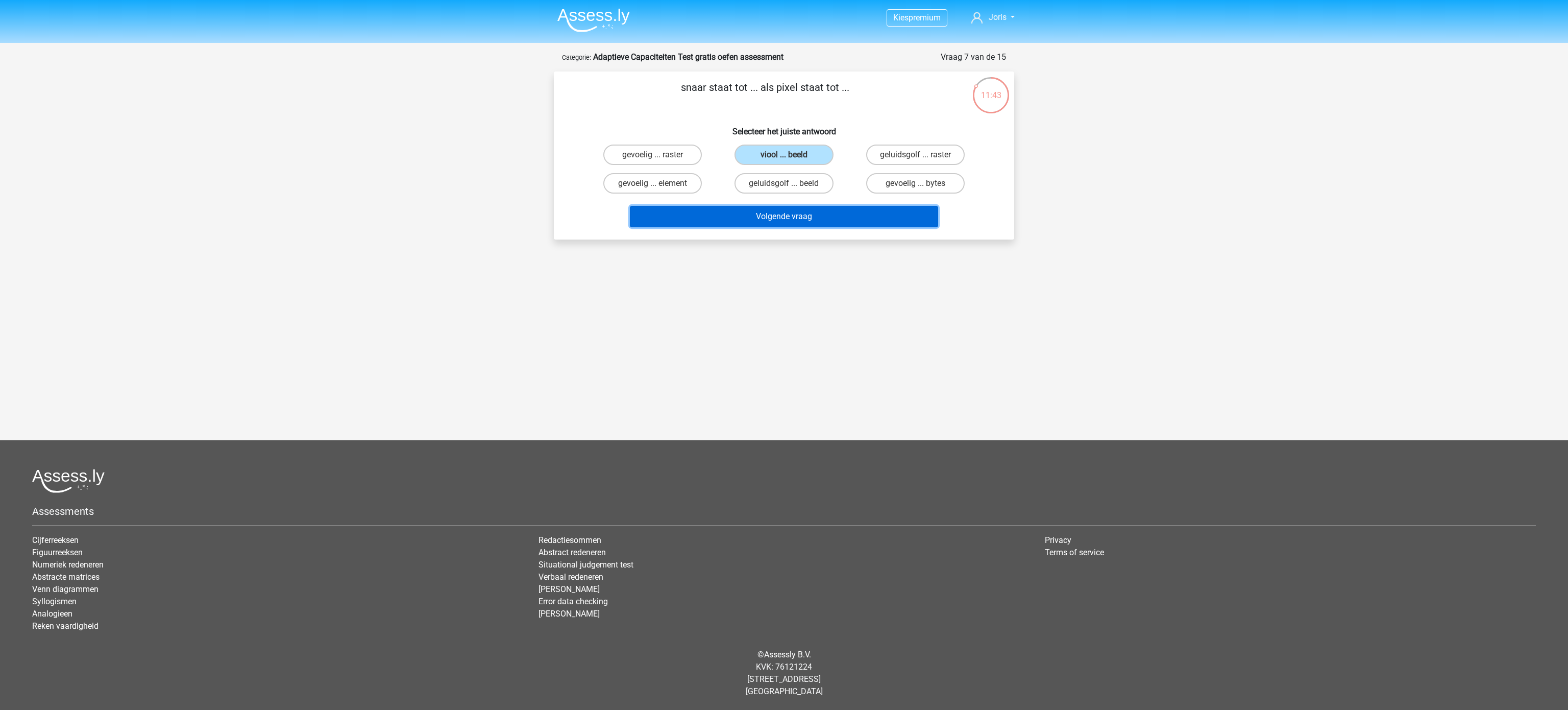
click at [776, 212] on button "Volgende vraag" at bounding box center [784, 217] width 309 height 22
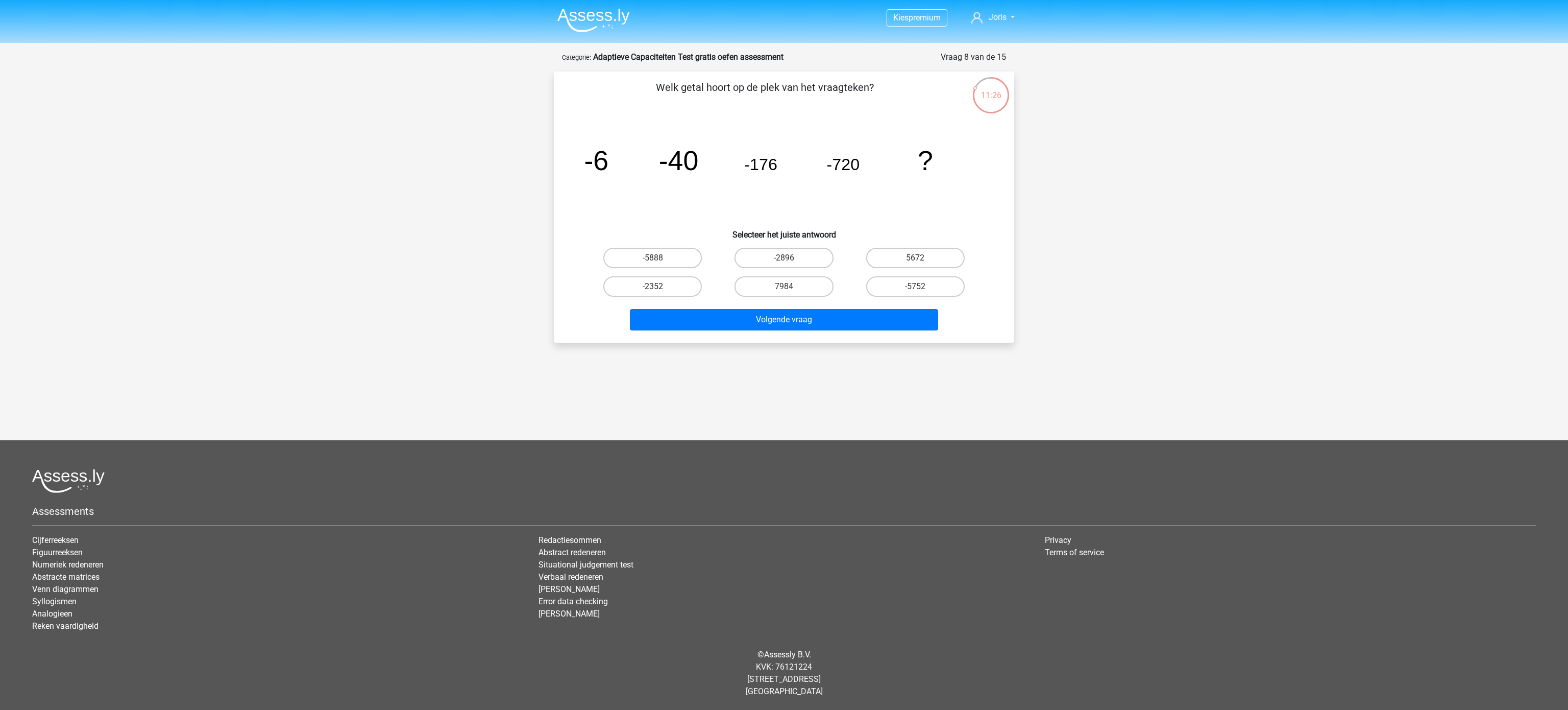
click at [647, 280] on label "-2352" at bounding box center [653, 286] width 98 height 20
click at [653, 287] on input "-2352" at bounding box center [656, 290] width 7 height 7
radio input "true"
click at [759, 318] on button "Volgende vraag" at bounding box center [784, 320] width 309 height 22
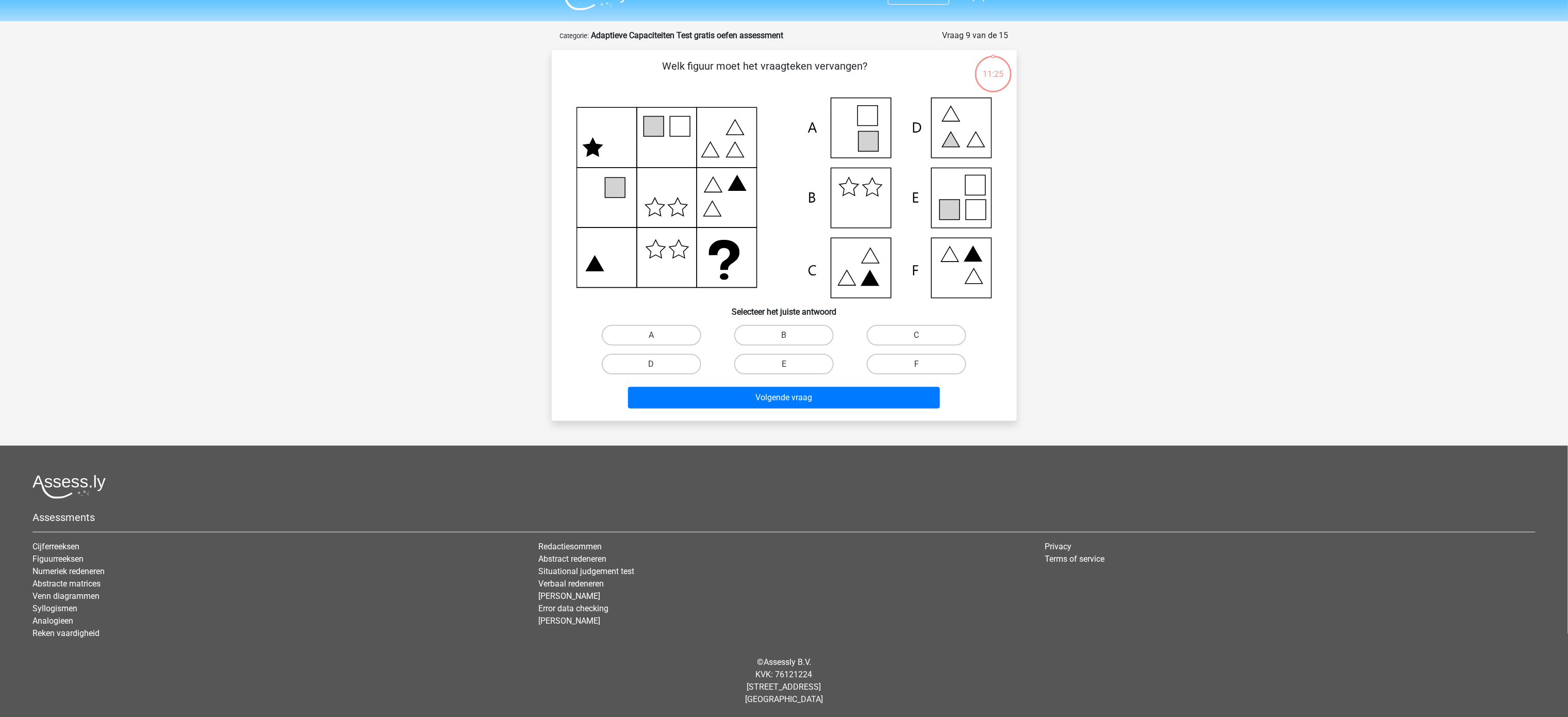
scroll to position [23, 0]
click at [784, 329] on label "C" at bounding box center [916, 335] width 99 height 21
click at [784, 335] on input "C" at bounding box center [920, 338] width 7 height 7
radio input "true"
click at [784, 358] on button "Volgende vraag" at bounding box center [784, 397] width 312 height 22
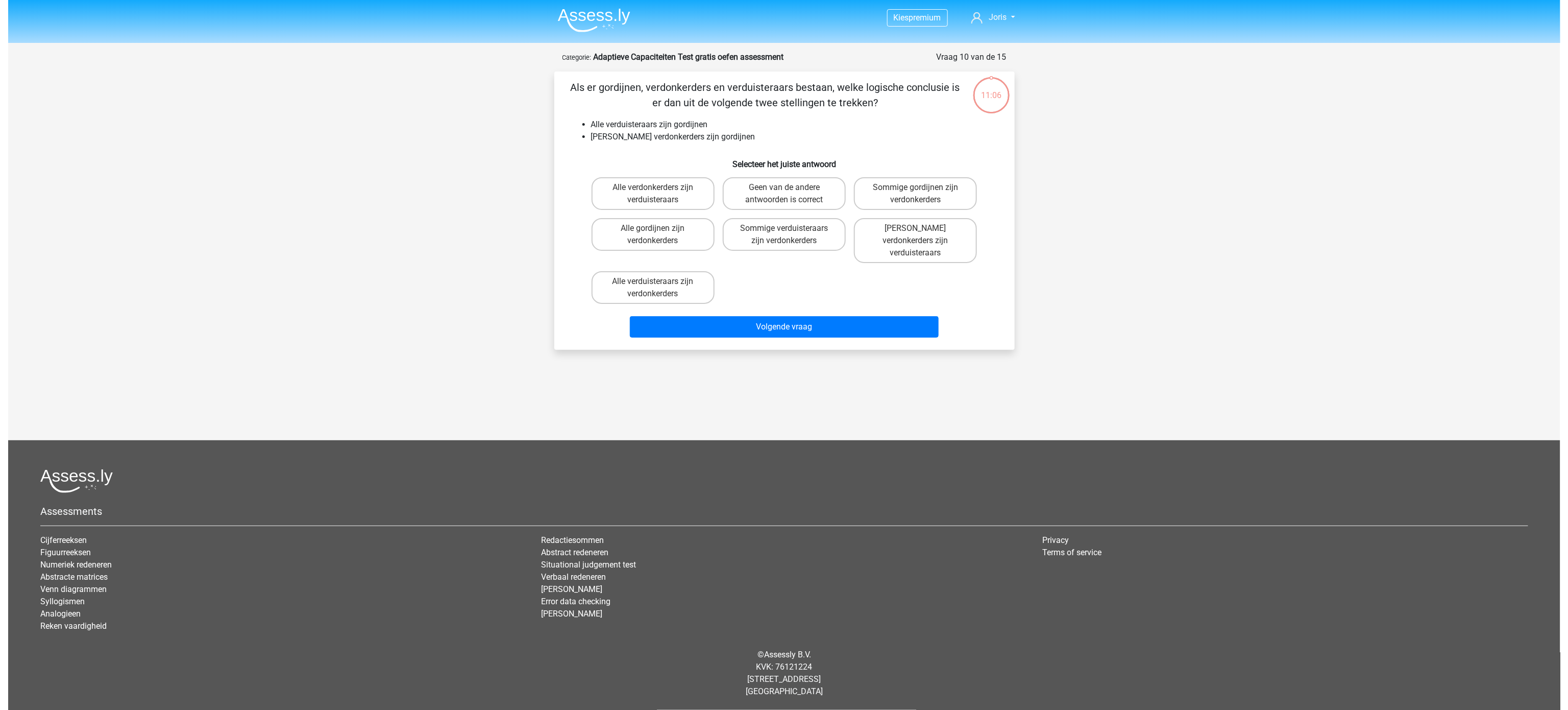
scroll to position [0, 0]
click at [694, 198] on label "Alle verdonkerders zijn verduisteraars" at bounding box center [653, 194] width 123 height 33
click at [660, 194] on input "Alle verdonkerders zijn verduisteraars" at bounding box center [656, 191] width 7 height 7
radio input "true"
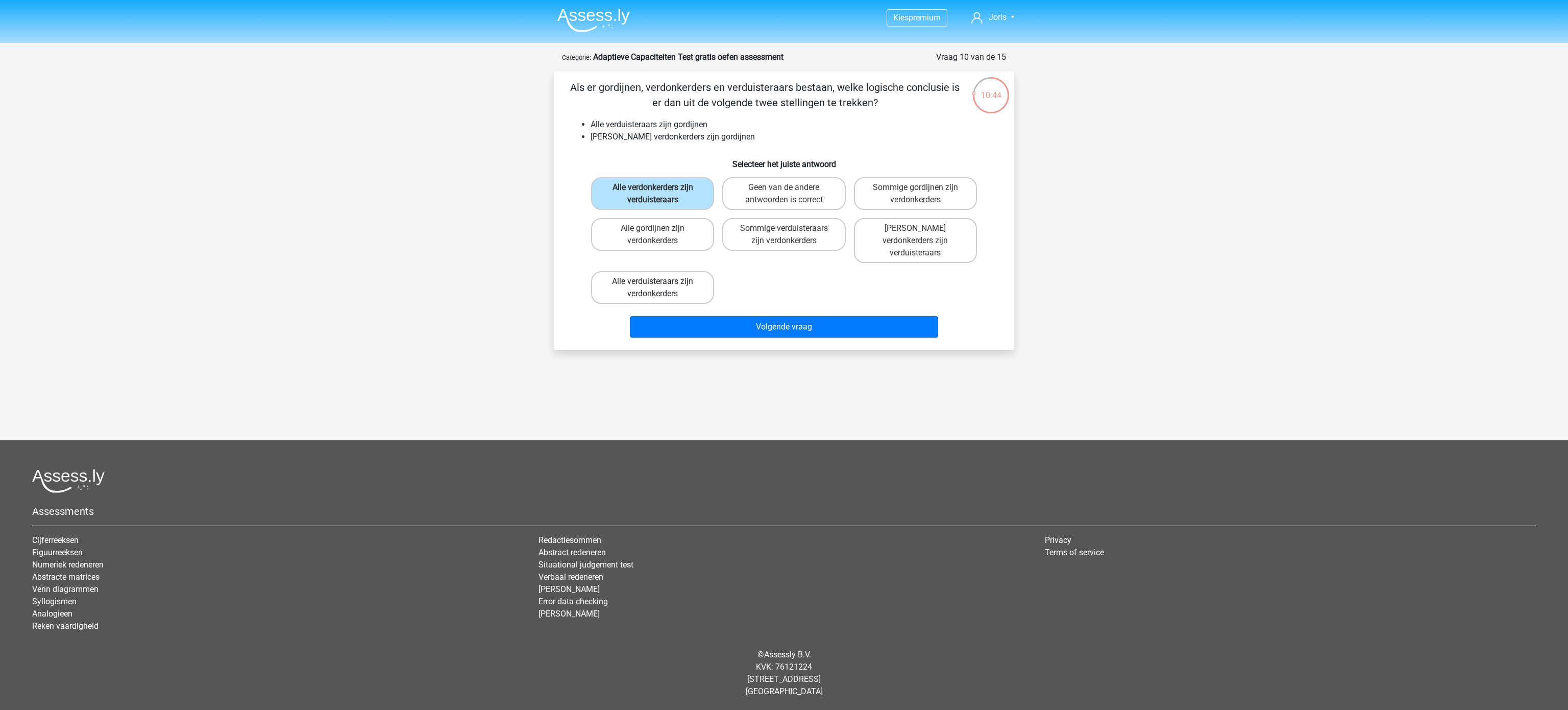
click at [683, 278] on label "Alle verduisteraars zijn verdonkerders" at bounding box center [653, 287] width 123 height 33
click at [660, 282] on input "Alle verduisteraars zijn verdonkerders" at bounding box center [656, 285] width 7 height 7
radio input "true"
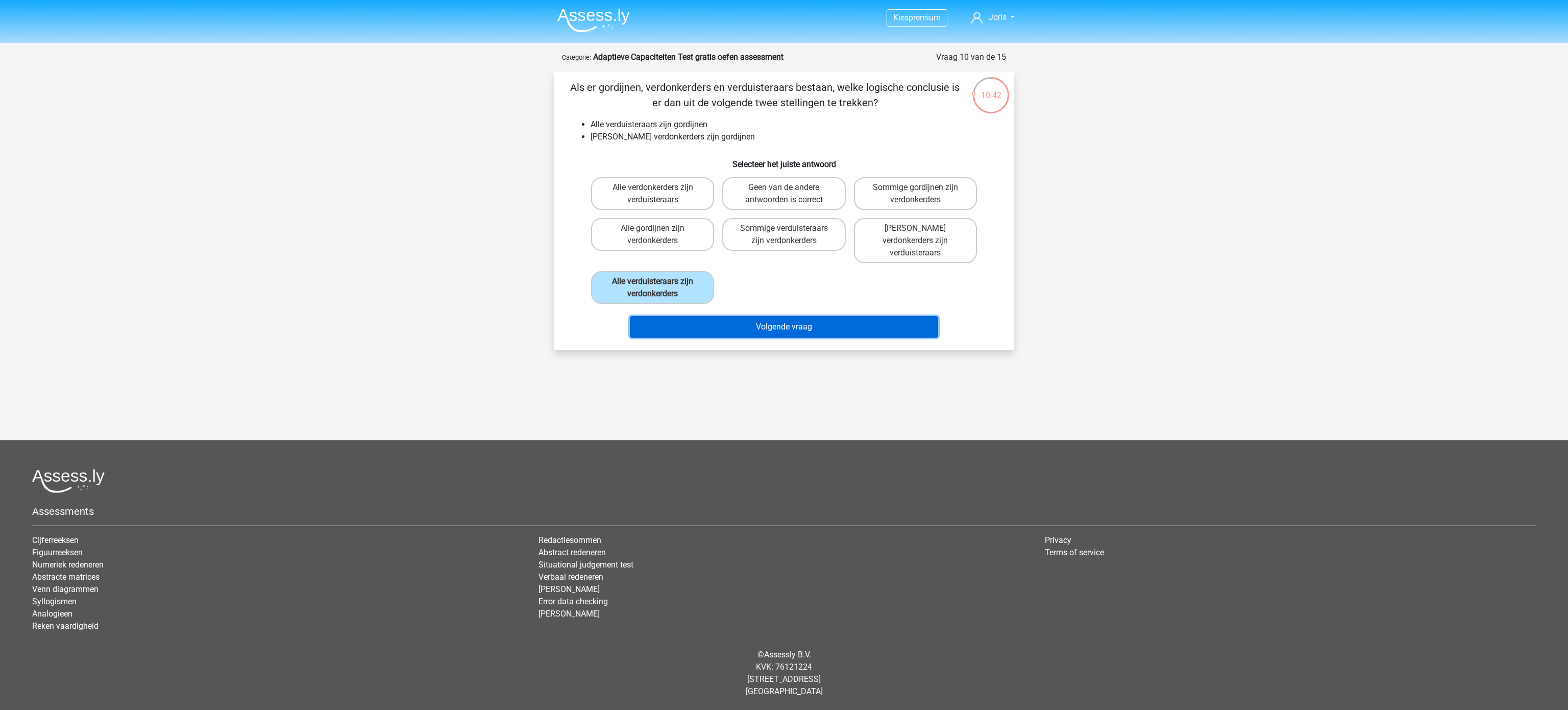
click at [776, 318] on button "Volgende vraag" at bounding box center [784, 327] width 309 height 22
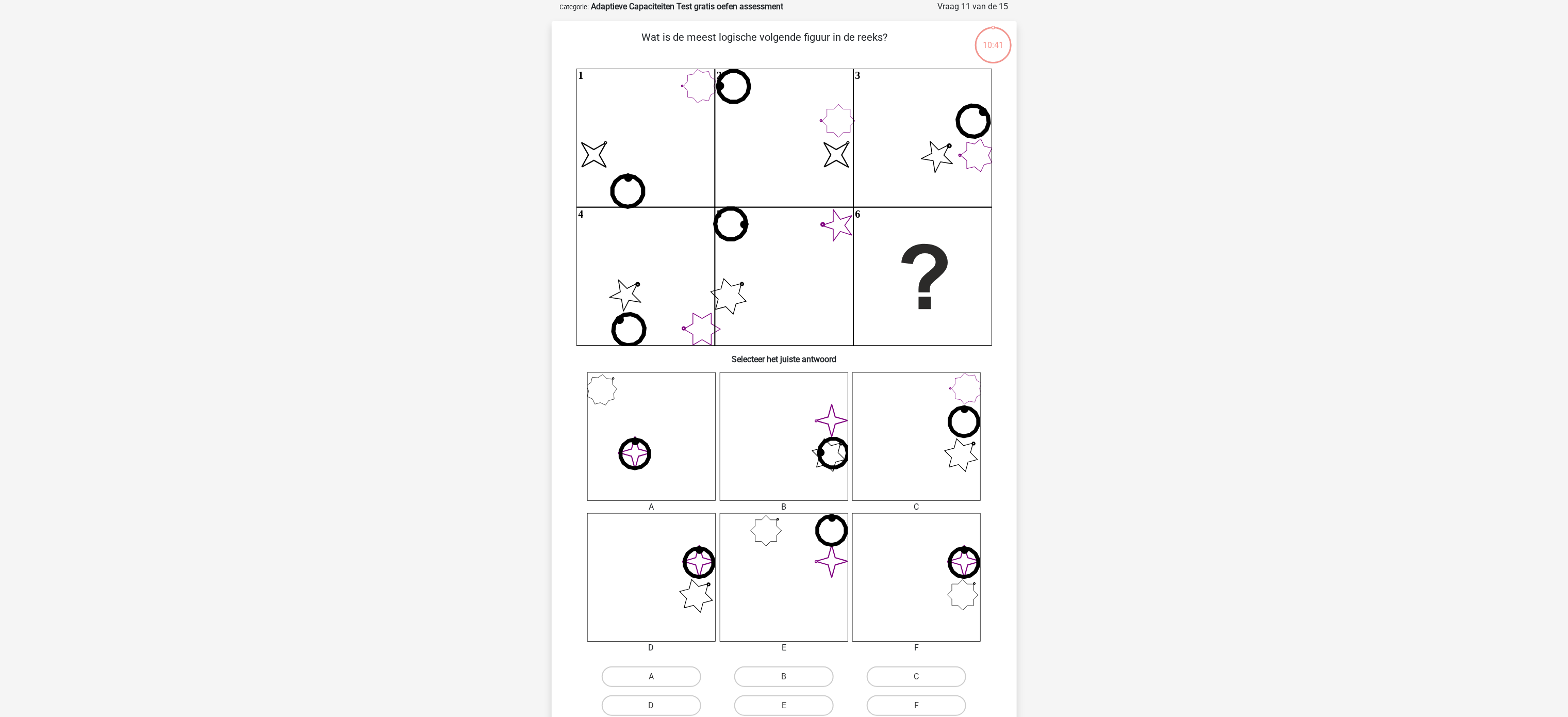
scroll to position [52, 0]
click at [692, 358] on label "D" at bounding box center [651, 704] width 99 height 21
click at [658, 358] on input "D" at bounding box center [654, 708] width 7 height 7
radio input "true"
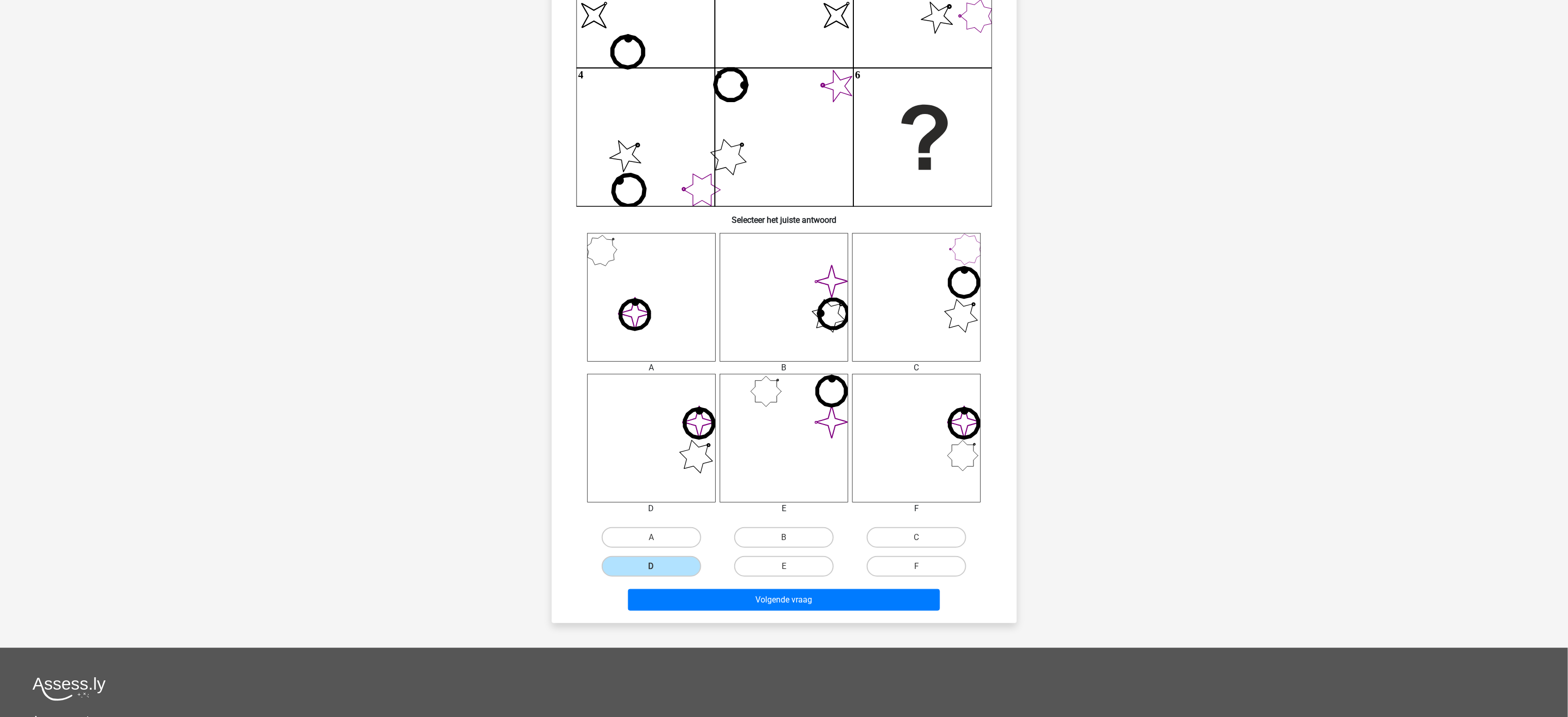
scroll to position [361, 0]
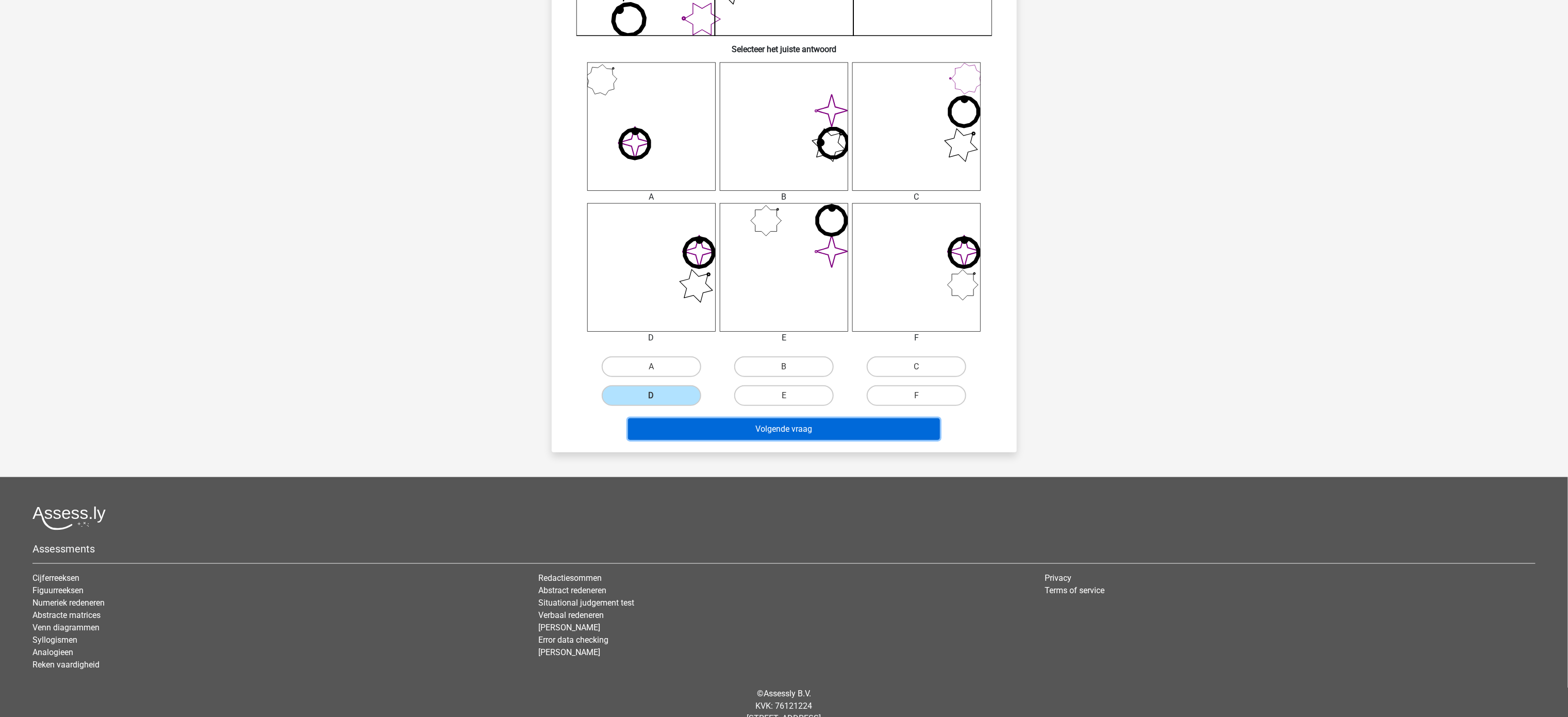
click at [784, 358] on button "Volgende vraag" at bounding box center [784, 429] width 312 height 22
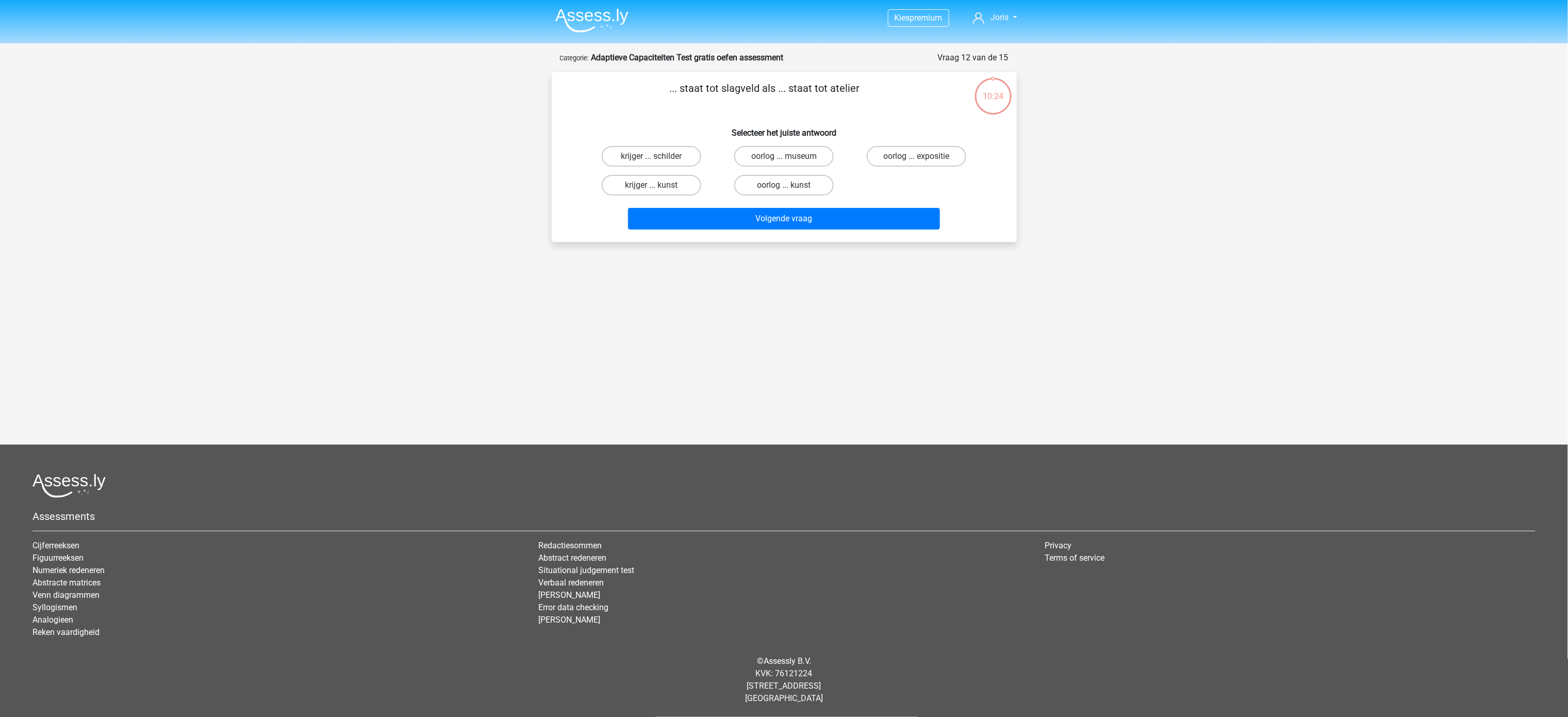
scroll to position [0, 0]
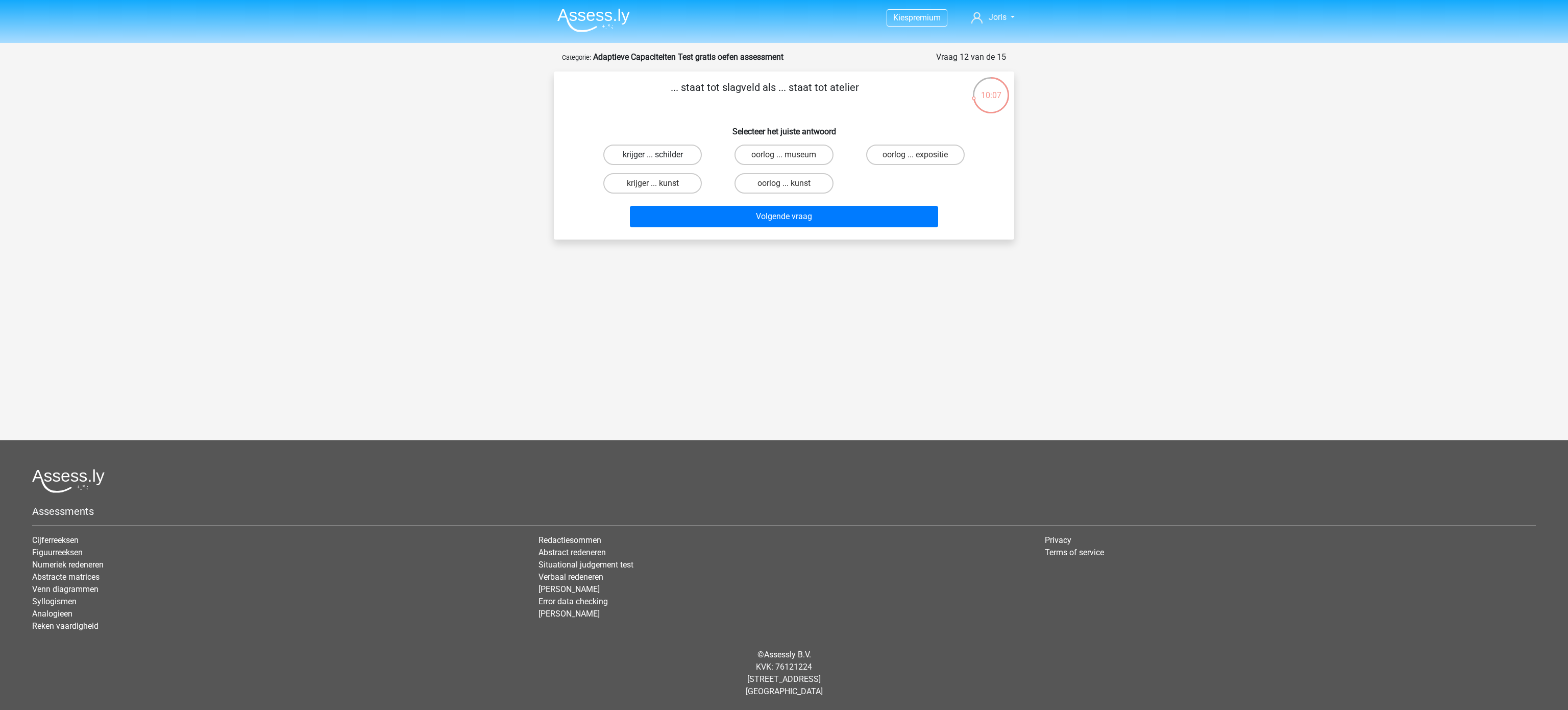
click at [663, 154] on label "krijger ... schilder" at bounding box center [653, 154] width 98 height 20
click at [660, 155] on input "krijger ... schilder" at bounding box center [656, 158] width 7 height 7
radio input "true"
click at [768, 216] on button "Volgende vraag" at bounding box center [784, 217] width 309 height 22
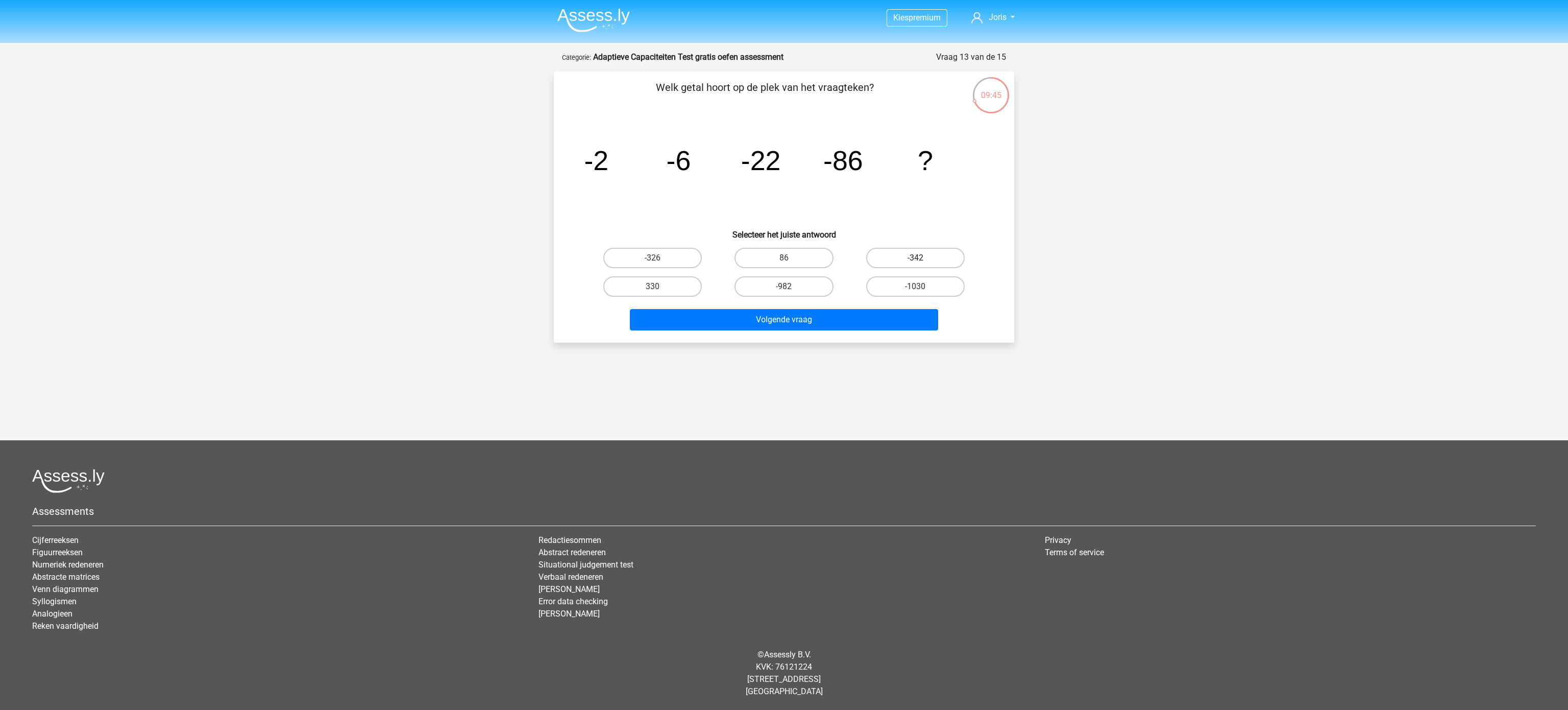
click at [776, 259] on label "-342" at bounding box center [915, 258] width 98 height 20
click at [776, 259] on input "-342" at bounding box center [919, 261] width 7 height 7
radio input "true"
click at [776, 315] on button "Volgende vraag" at bounding box center [784, 320] width 309 height 22
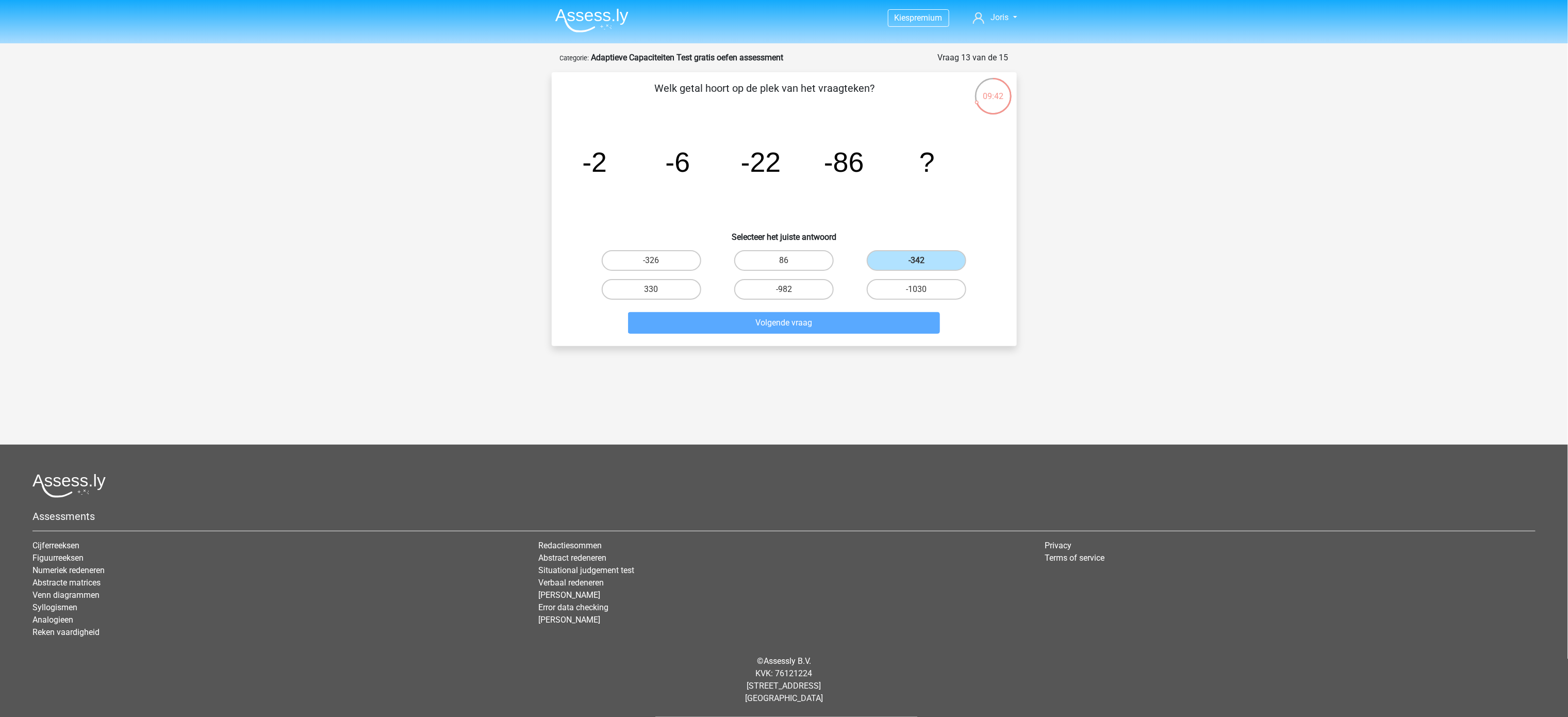
scroll to position [23, 0]
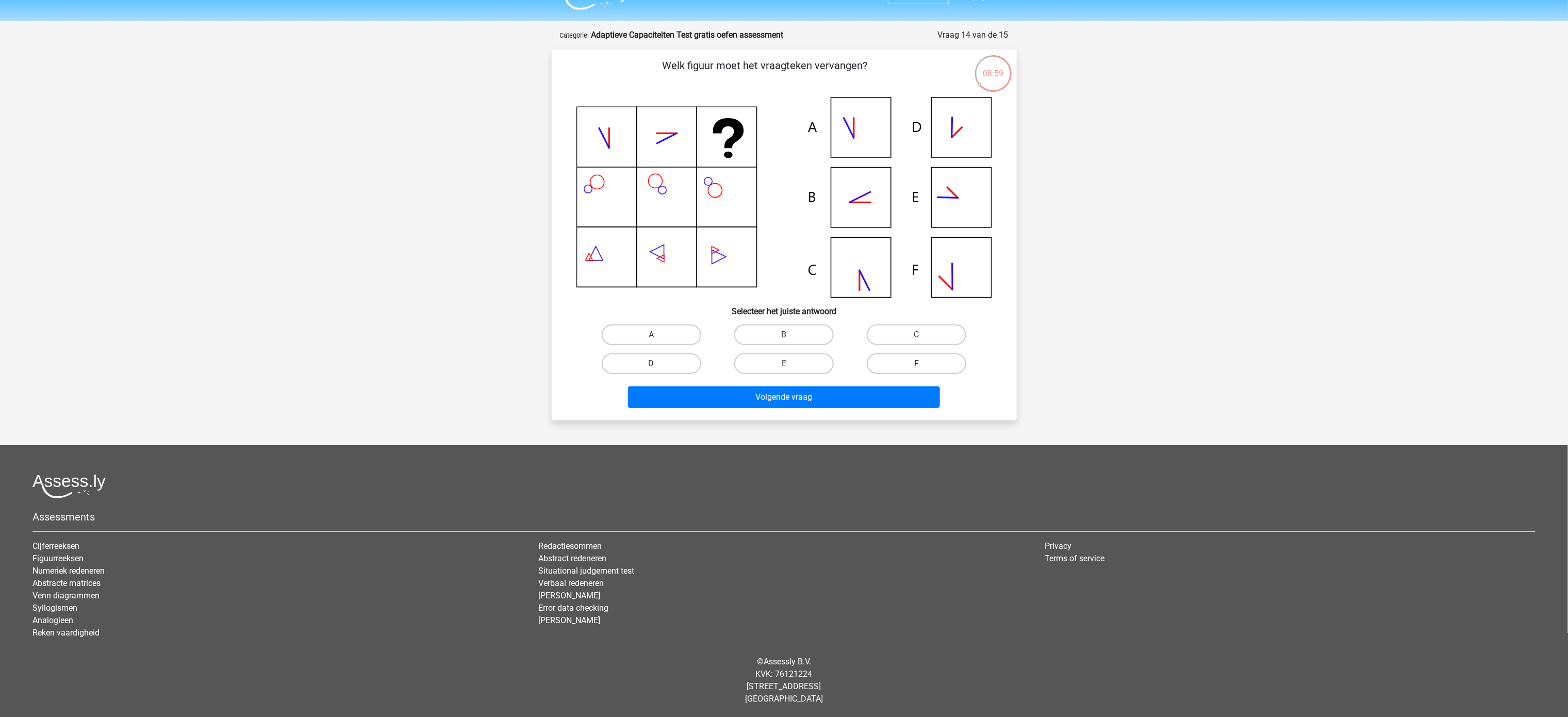
click at [784, 358] on label "F" at bounding box center [916, 363] width 99 height 21
click at [784, 358] on input "F" at bounding box center [920, 367] width 7 height 7
radio input "true"
click at [784, 358] on button "Volgende vraag" at bounding box center [784, 397] width 312 height 22
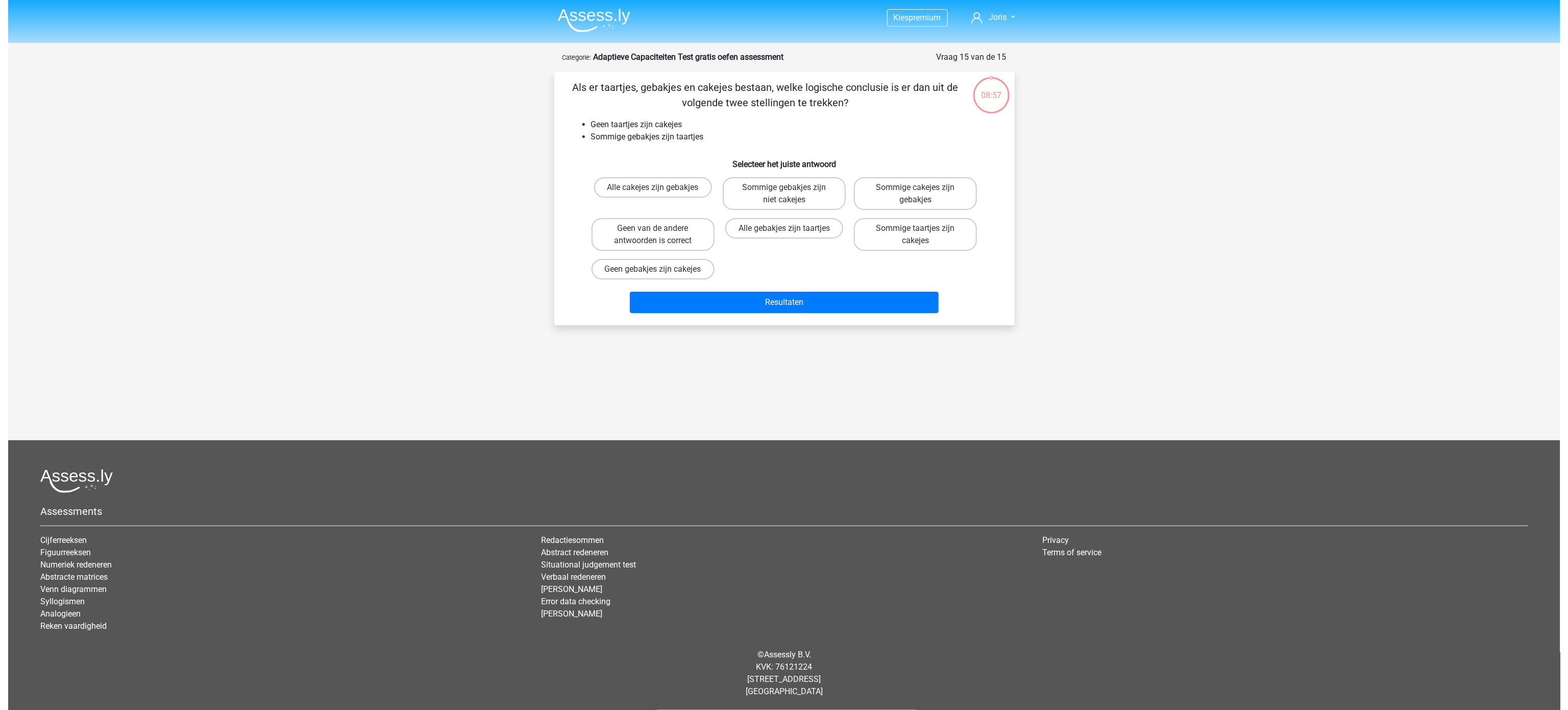
scroll to position [0, 0]
drag, startPoint x: 823, startPoint y: 188, endPoint x: 822, endPoint y: 196, distance: 8.1
click at [776, 188] on label "Sommige gebakjes zijn niet cakejes" at bounding box center [784, 194] width 123 height 33
click at [776, 188] on input "Sommige gebakjes zijn niet cakejes" at bounding box center [788, 191] width 7 height 7
radio input "true"
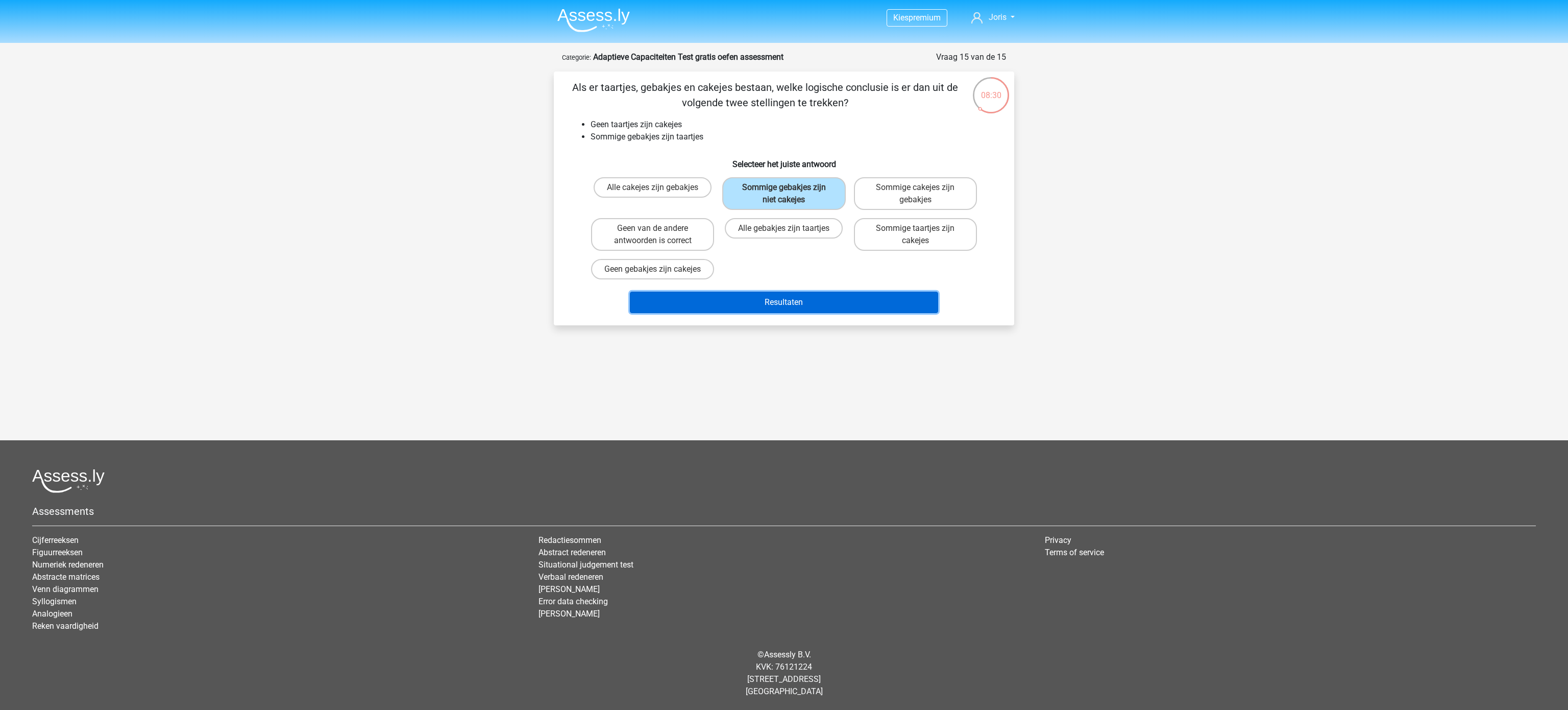
click at [776, 312] on button "Resultaten" at bounding box center [784, 302] width 309 height 22
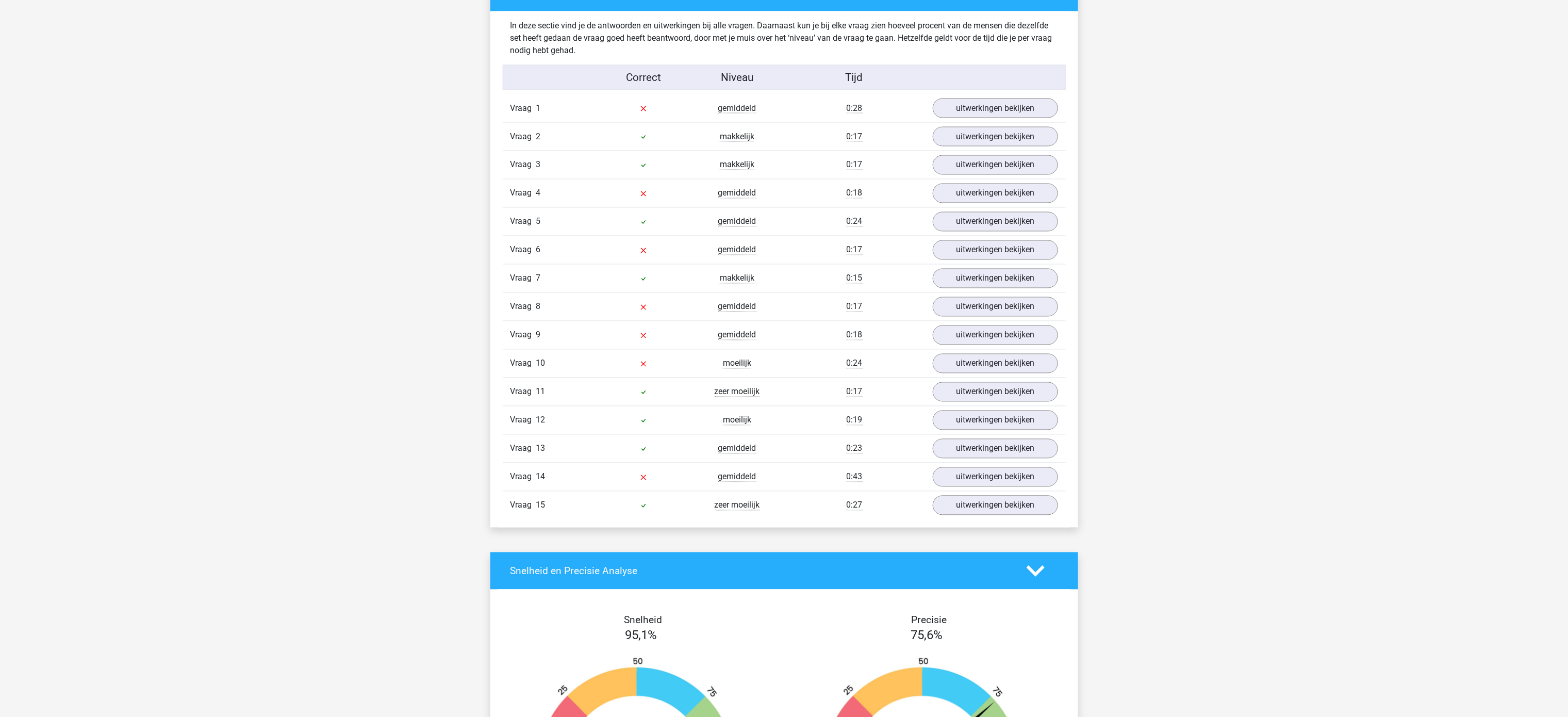
scroll to position [1238, 0]
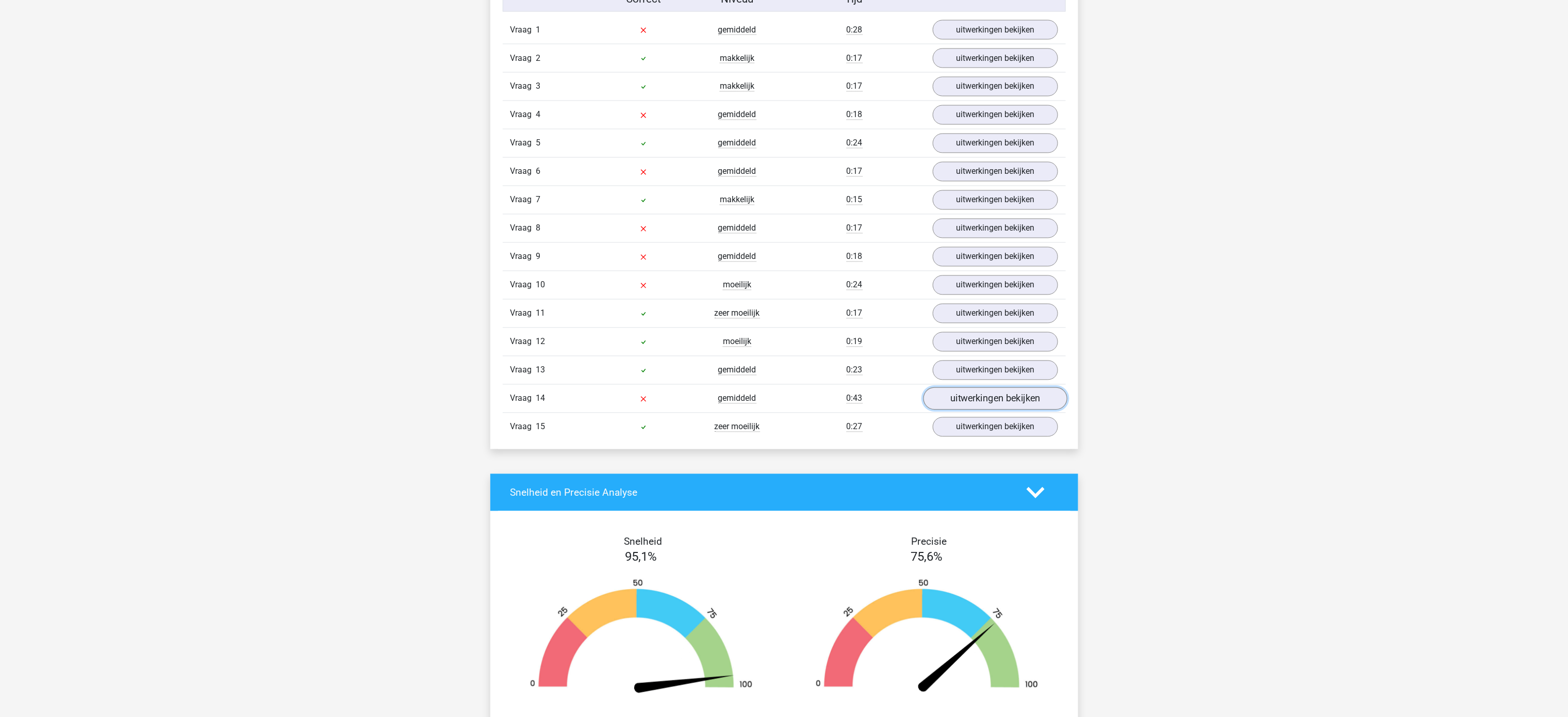
click at [984, 411] on link "uitwerkingen bekijken" at bounding box center [994, 399] width 144 height 23
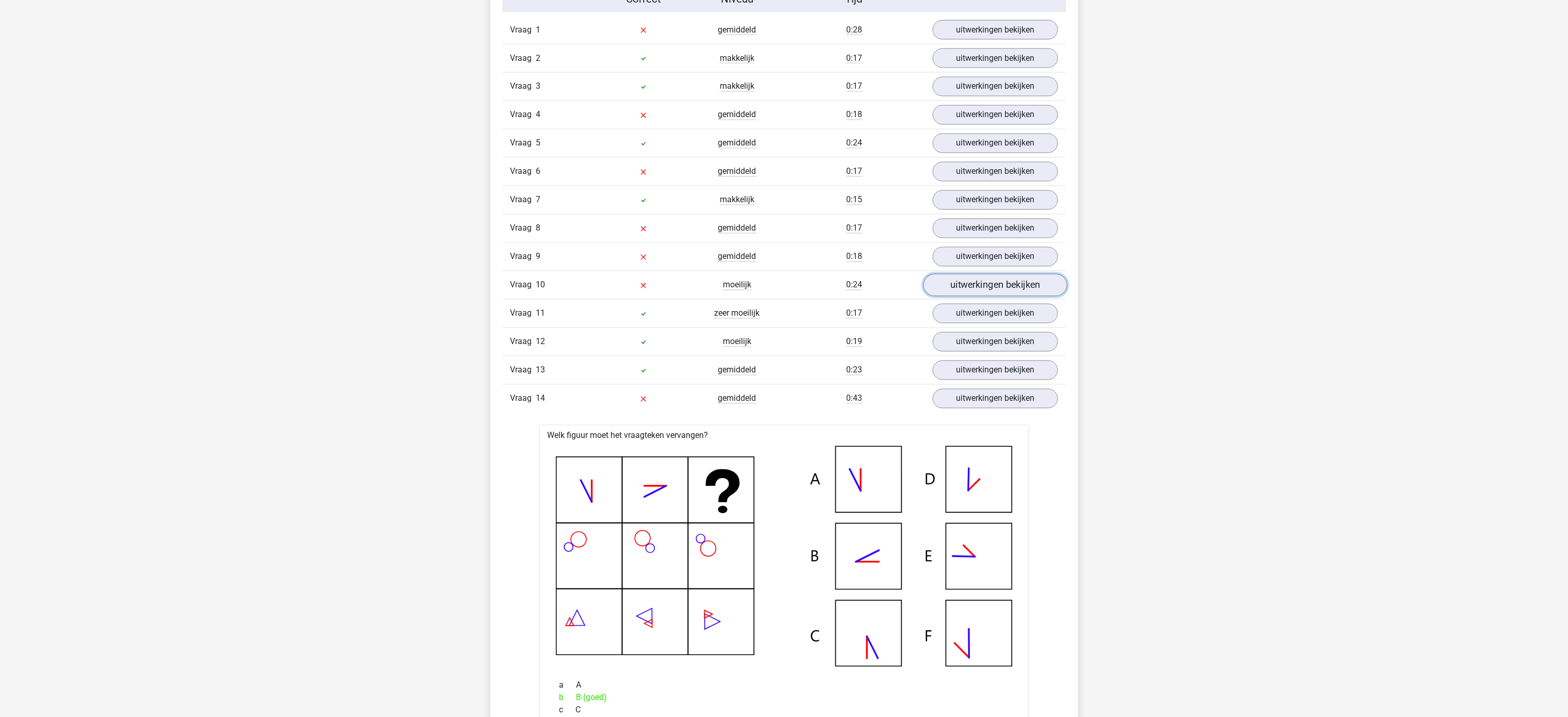
click at [959, 290] on link "uitwerkingen bekijken" at bounding box center [994, 286] width 144 height 23
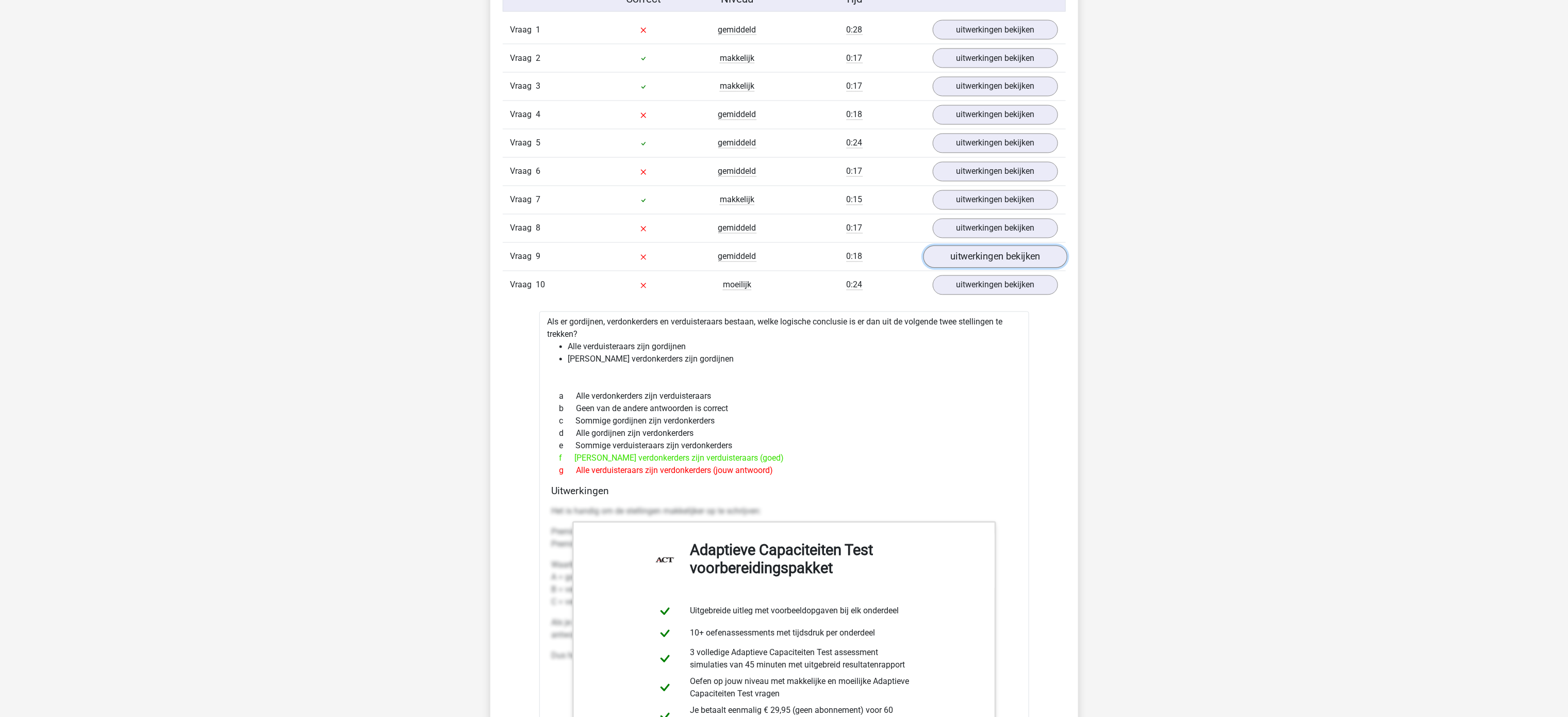
click at [982, 266] on link "uitwerkingen bekijken" at bounding box center [994, 257] width 144 height 23
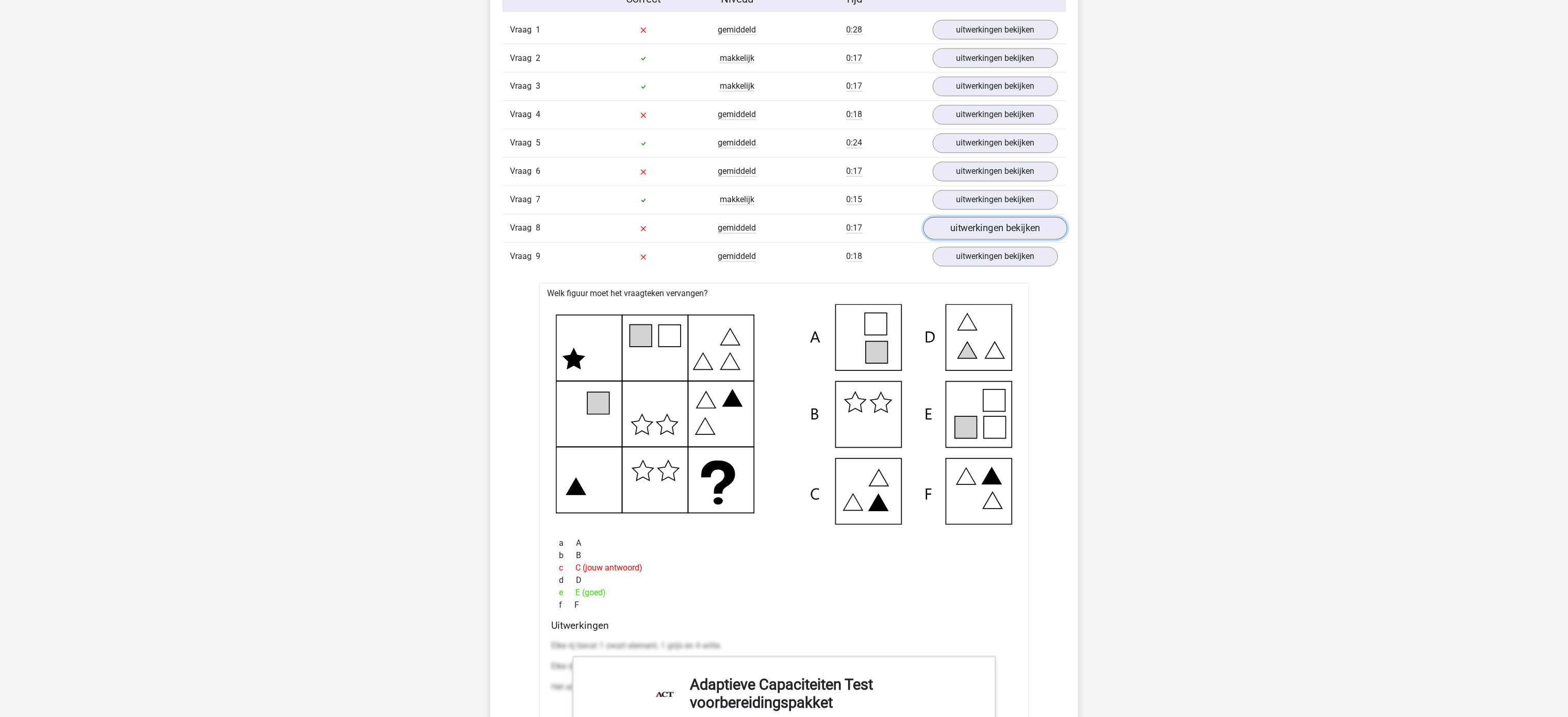
click at [982, 241] on link "uitwerkingen bekijken" at bounding box center [994, 229] width 144 height 23
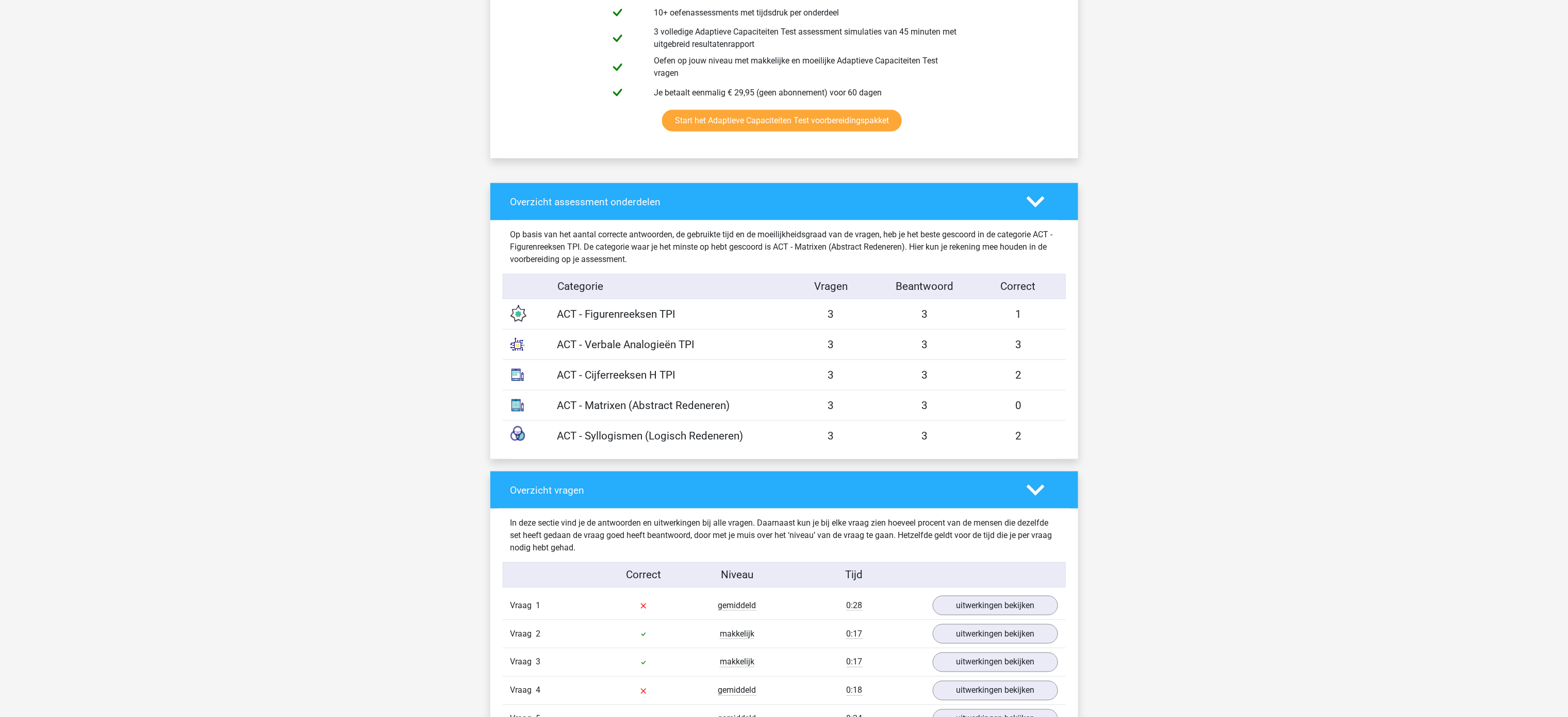
scroll to position [0, 0]
